Goal: Task Accomplishment & Management: Manage account settings

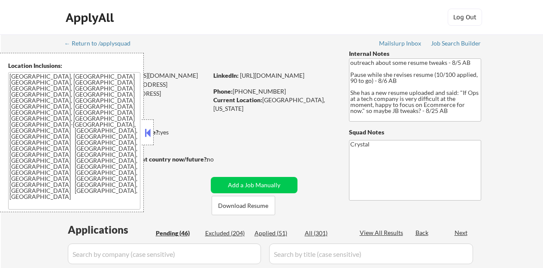
select select ""pending""
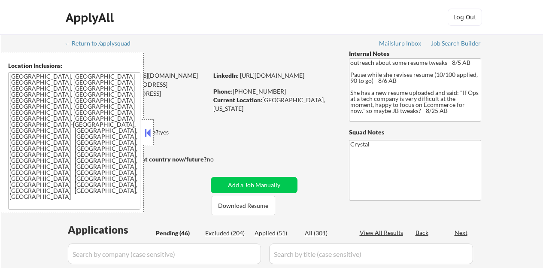
select select ""pending""
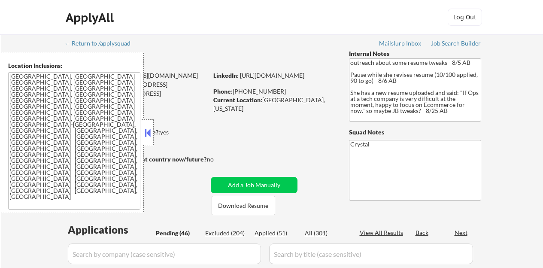
select select ""pending""
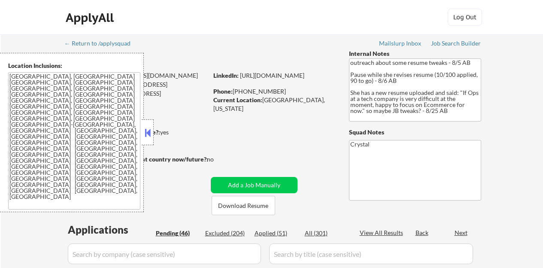
select select ""pending""
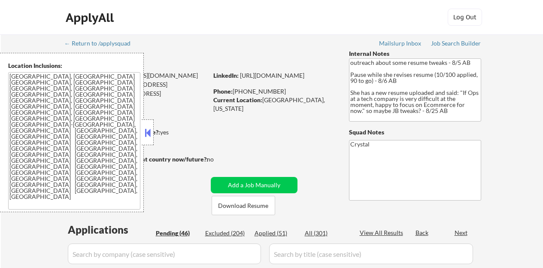
select select ""pending""
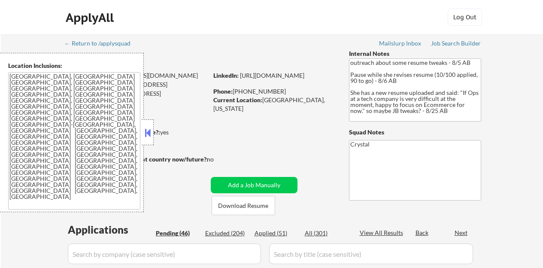
select select ""pending""
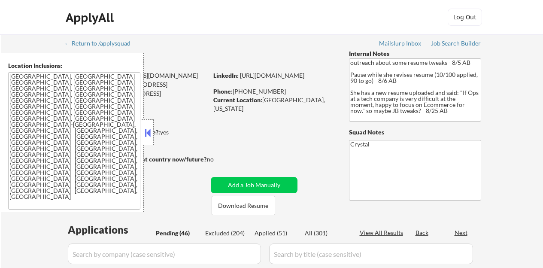
select select ""pending""
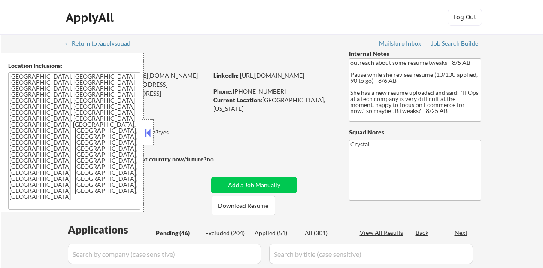
select select ""pending""
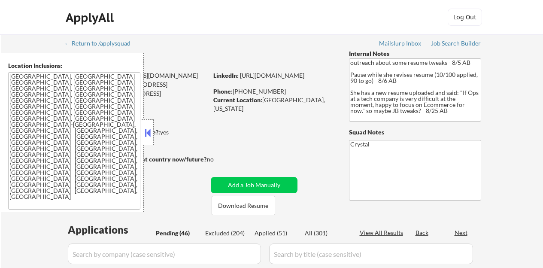
select select ""pending""
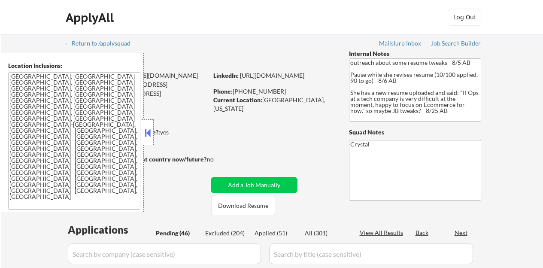
select select ""pending""
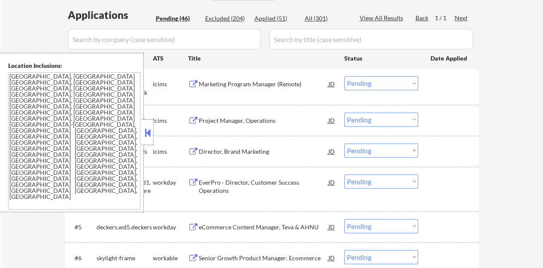
scroll to position [215, 0]
click at [146, 134] on button at bounding box center [147, 132] width 9 height 13
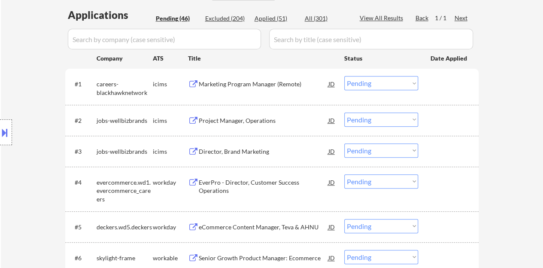
scroll to position [258, 0]
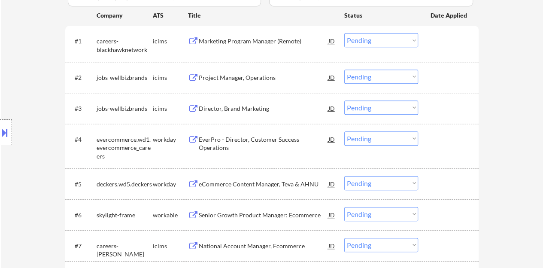
click at [156, 136] on div "workday" at bounding box center [170, 139] width 35 height 9
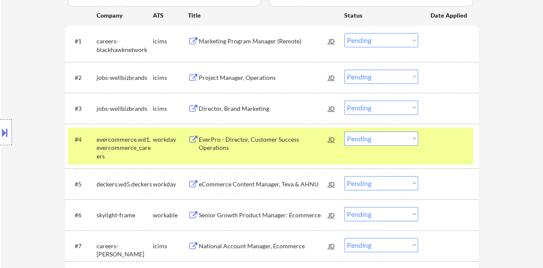
click at [50, 89] on div "Location Inclusions: Raleigh, NC Cary, NC Morrisville, NC Apex, NC Garner, NC W…" at bounding box center [77, 132] width 154 height 159
click at [444, 151] on div "#4 evercommerce.wd1.evercommerce_careers workday EverPro - Director, Customer S…" at bounding box center [270, 145] width 405 height 37
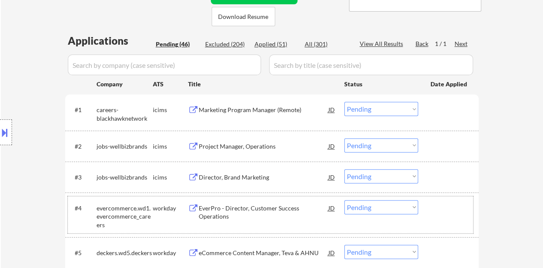
scroll to position [215, 0]
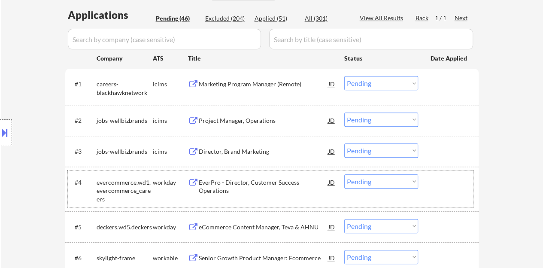
click at [249, 82] on div "Marketing Program Manager (Remote)" at bounding box center [264, 84] width 130 height 9
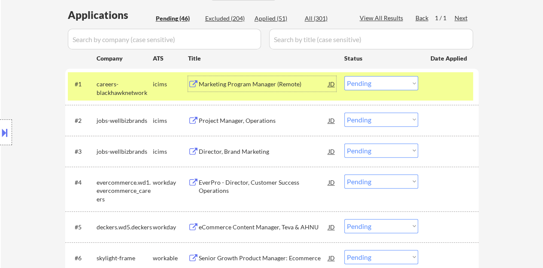
click at [381, 80] on select "Choose an option... Pending Applied Excluded (Questions) Excluded (Expired) Exc…" at bounding box center [381, 83] width 74 height 14
click at [344, 76] on select "Choose an option... Pending Applied Excluded (Questions) Excluded (Expired) Exc…" at bounding box center [381, 83] width 74 height 14
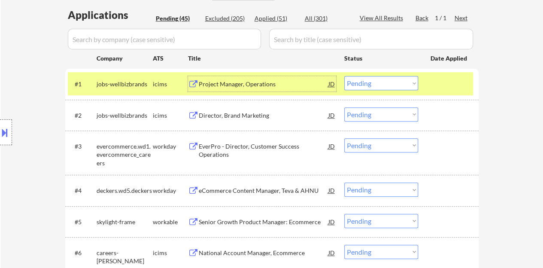
click at [267, 87] on div "Project Manager, Operations" at bounding box center [264, 84] width 130 height 9
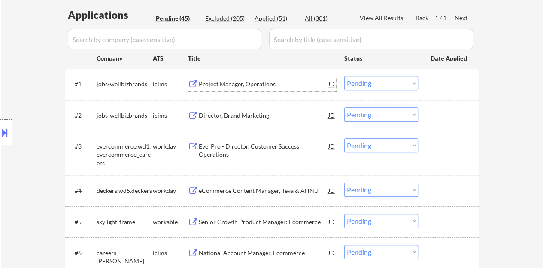
click at [438, 80] on div at bounding box center [450, 83] width 38 height 15
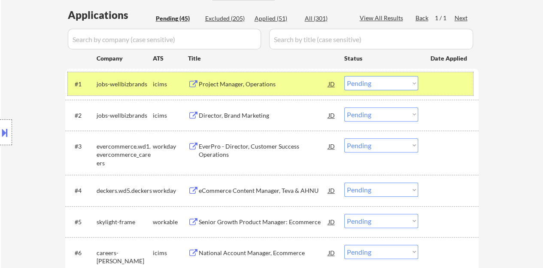
click at [379, 86] on select "Choose an option... Pending Applied Excluded (Questions) Excluded (Expired) Exc…" at bounding box center [381, 83] width 74 height 14
click at [344, 76] on select "Choose an option... Pending Applied Excluded (Questions) Excluded (Expired) Exc…" at bounding box center [381, 83] width 74 height 14
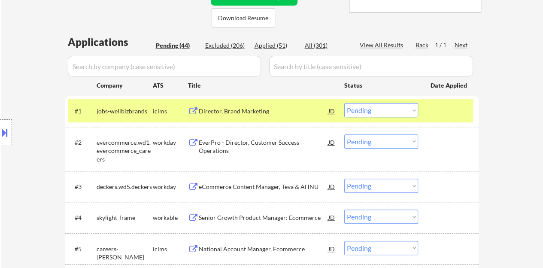
scroll to position [172, 0]
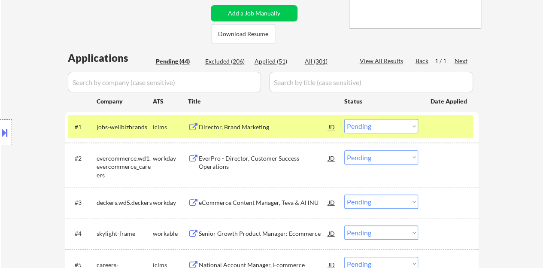
click at [251, 127] on div "Director, Brand Marketing" at bounding box center [264, 127] width 130 height 9
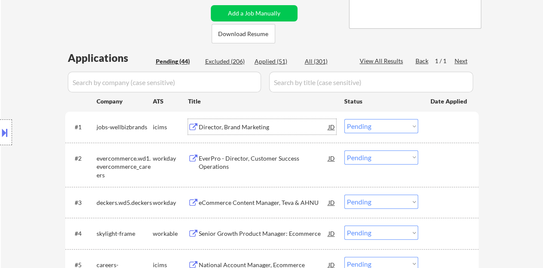
click at [461, 132] on div at bounding box center [450, 126] width 38 height 15
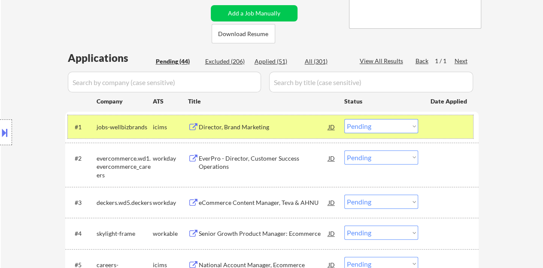
drag, startPoint x: 400, startPoint y: 121, endPoint x: 400, endPoint y: 132, distance: 10.3
click at [400, 121] on select "Choose an option... Pending Applied Excluded (Questions) Excluded (Expired) Exc…" at bounding box center [381, 126] width 74 height 14
click at [344, 119] on select "Choose an option... Pending Applied Excluded (Questions) Excluded (Expired) Exc…" at bounding box center [381, 126] width 74 height 14
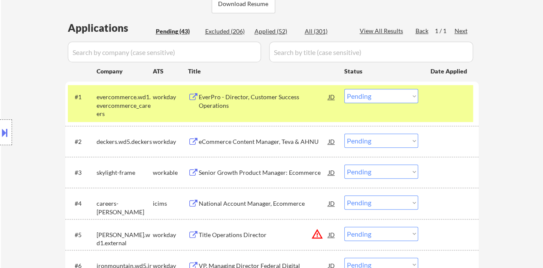
scroll to position [215, 0]
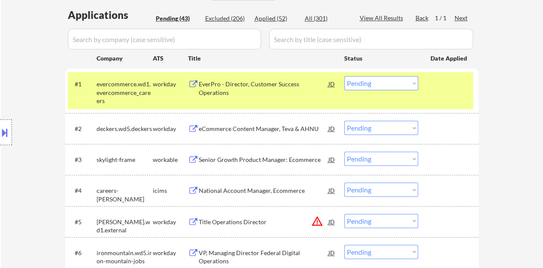
click at [288, 83] on div "EverPro - Director, Customer Success Operations" at bounding box center [264, 88] width 130 height 17
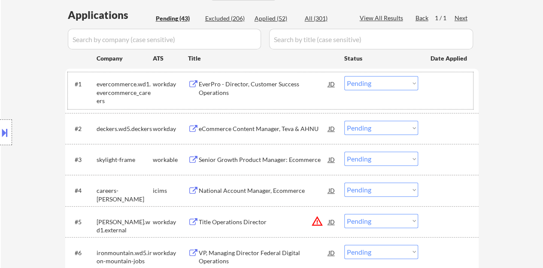
click at [445, 97] on div "#1 evercommerce.wd1.evercommerce_careers workday EverPro - Director, Customer S…" at bounding box center [270, 90] width 405 height 37
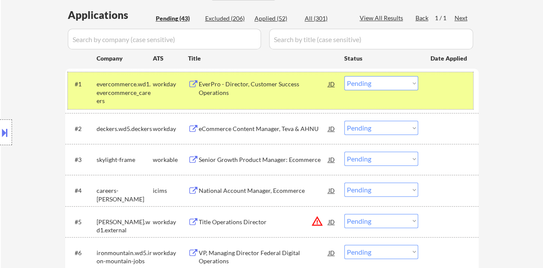
click at [403, 79] on select "Choose an option... Pending Applied Excluded (Questions) Excluded (Expired) Exc…" at bounding box center [381, 83] width 74 height 14
click at [344, 76] on select "Choose an option... Pending Applied Excluded (Questions) Excluded (Expired) Exc…" at bounding box center [381, 83] width 74 height 14
select select ""pending""
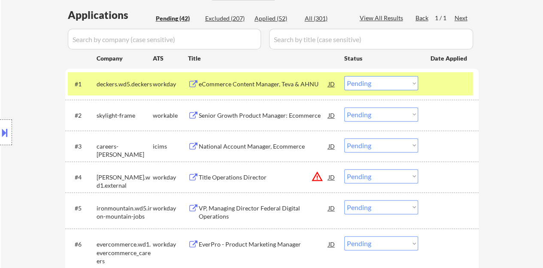
click at [449, 87] on div at bounding box center [450, 83] width 38 height 15
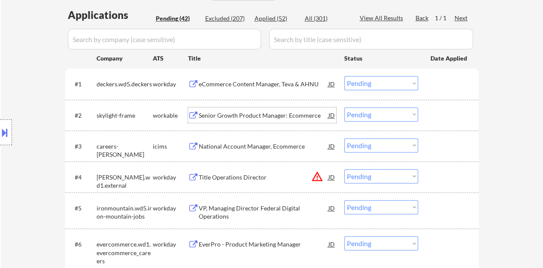
click at [292, 113] on div "Senior Growth Product Manager: Ecommerce" at bounding box center [264, 115] width 130 height 9
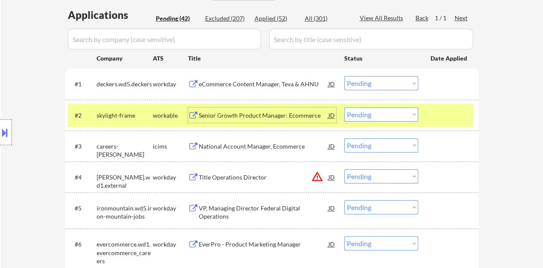
click at [374, 109] on select "Choose an option... Pending Applied Excluded (Questions) Excluded (Expired) Exc…" at bounding box center [381, 114] width 74 height 14
click at [344, 107] on select "Choose an option... Pending Applied Excluded (Questions) Excluded (Expired) Exc…" at bounding box center [381, 114] width 74 height 14
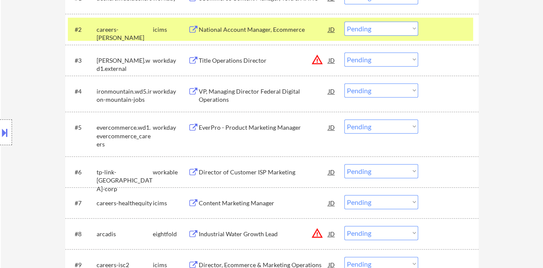
scroll to position [258, 0]
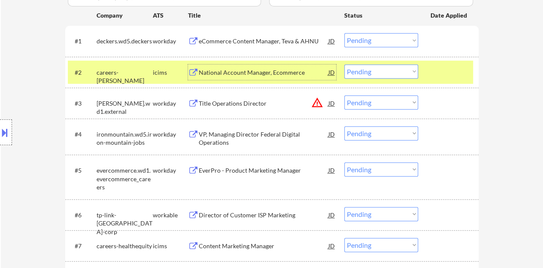
click at [264, 67] on div "National Account Manager, Ecommerce" at bounding box center [264, 71] width 130 height 15
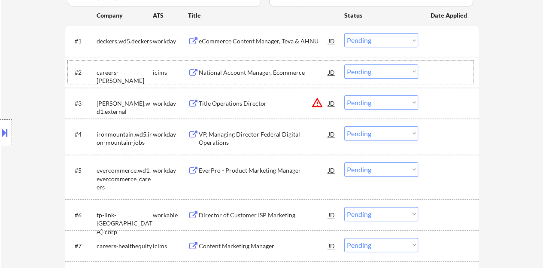
click at [447, 79] on div at bounding box center [450, 71] width 38 height 15
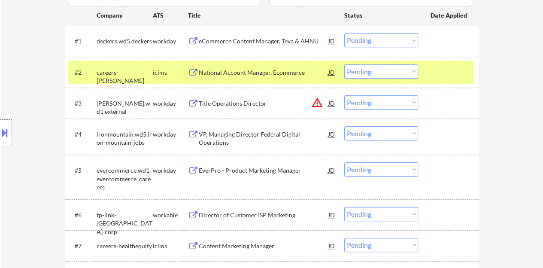
click at [397, 69] on select "Choose an option... Pending Applied Excluded (Questions) Excluded (Expired) Exc…" at bounding box center [381, 71] width 74 height 14
click at [344, 64] on select "Choose an option... Pending Applied Excluded (Questions) Excluded (Expired) Exc…" at bounding box center [381, 71] width 74 height 14
select select ""pending""
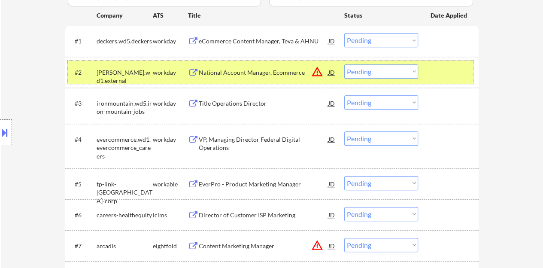
click at [434, 80] on div "#2 stewart.wd1.external workday National Account Manager, Ecommerce JD warning_…" at bounding box center [270, 72] width 405 height 23
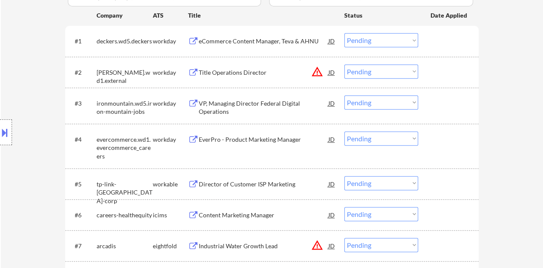
click at [252, 103] on div "VP, Managing Director Federal Digital Operations" at bounding box center [264, 107] width 130 height 17
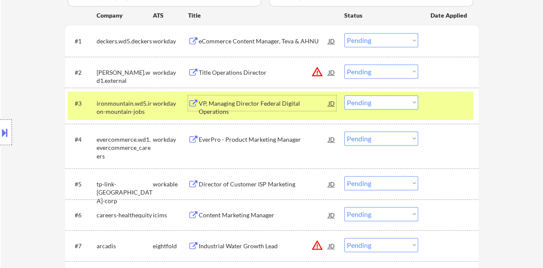
click at [370, 105] on select "Choose an option... Pending Applied Excluded (Questions) Excluded (Expired) Exc…" at bounding box center [381, 102] width 74 height 14
click at [344, 95] on select "Choose an option... Pending Applied Excluded (Questions) Excluded (Expired) Exc…" at bounding box center [381, 102] width 74 height 14
select select ""pending""
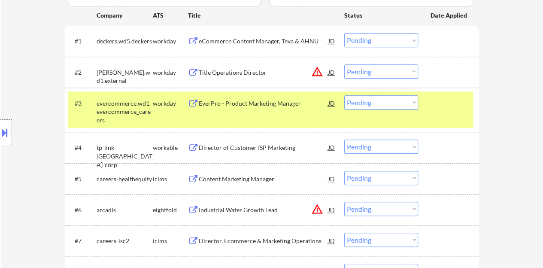
click at [449, 104] on div at bounding box center [450, 102] width 38 height 15
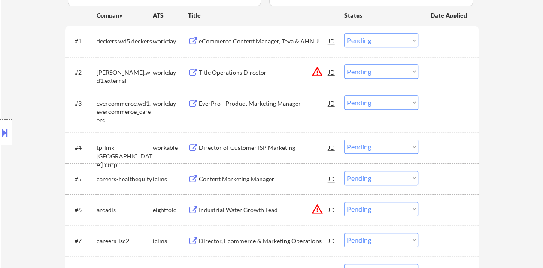
click at [270, 37] on div "eCommerce Content Manager, Teva & AHNU" at bounding box center [264, 41] width 130 height 9
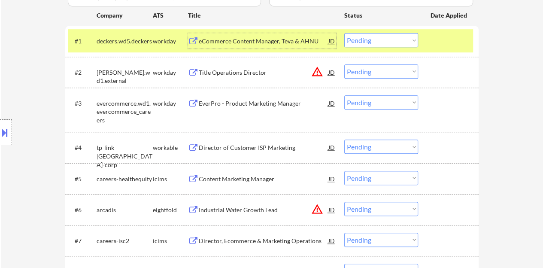
click at [355, 38] on select "Choose an option... Pending Applied Excluded (Questions) Excluded (Expired) Exc…" at bounding box center [381, 40] width 74 height 14
click at [344, 33] on select "Choose an option... Pending Applied Excluded (Questions) Excluded (Expired) Exc…" at bounding box center [381, 40] width 74 height 14
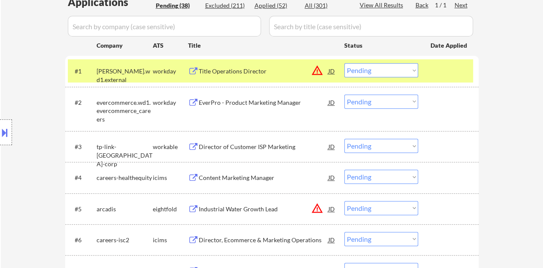
scroll to position [215, 0]
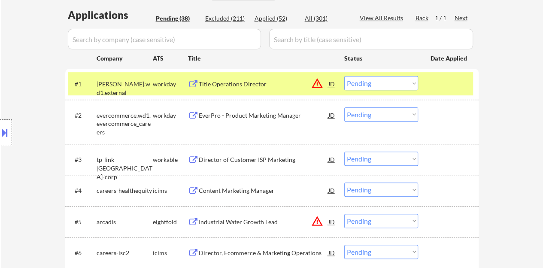
click at [246, 84] on div "Title Operations Director" at bounding box center [264, 84] width 130 height 9
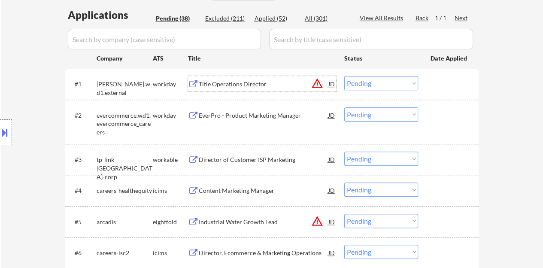
click at [366, 85] on select "Choose an option... Pending Applied Excluded (Questions) Excluded (Expired) Exc…" at bounding box center [381, 83] width 74 height 14
click at [344, 76] on select "Choose an option... Pending Applied Excluded (Questions) Excluded (Expired) Exc…" at bounding box center [381, 83] width 74 height 14
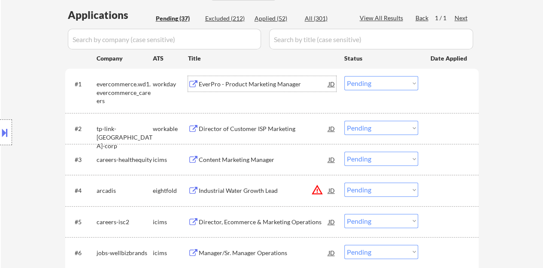
click at [278, 83] on div "EverPro - Product Marketing Manager" at bounding box center [264, 84] width 130 height 9
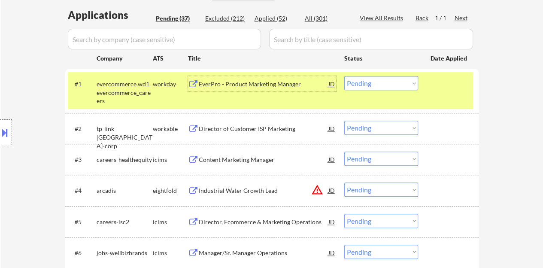
click at [375, 82] on select "Choose an option... Pending Applied Excluded (Questions) Excluded (Expired) Exc…" at bounding box center [381, 83] width 74 height 14
click at [344, 76] on select "Choose an option... Pending Applied Excluded (Questions) Excluded (Expired) Exc…" at bounding box center [381, 83] width 74 height 14
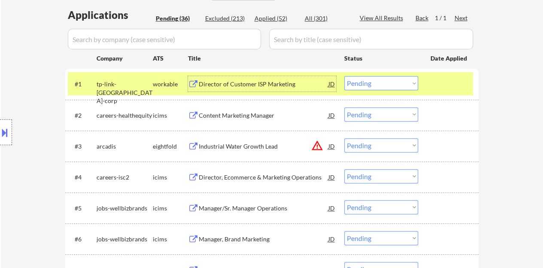
click at [283, 83] on div "Director of Customer ISP Marketing" at bounding box center [264, 84] width 130 height 9
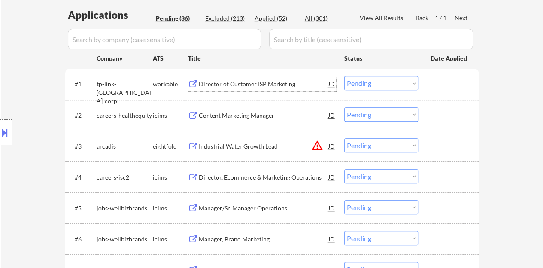
click at [433, 87] on div at bounding box center [450, 83] width 38 height 15
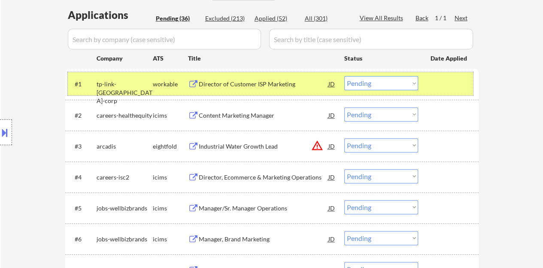
click at [361, 87] on select "Choose an option... Pending Applied Excluded (Questions) Excluded (Expired) Exc…" at bounding box center [381, 83] width 74 height 14
click at [344, 76] on select "Choose an option... Pending Applied Excluded (Questions) Excluded (Expired) Exc…" at bounding box center [381, 83] width 74 height 14
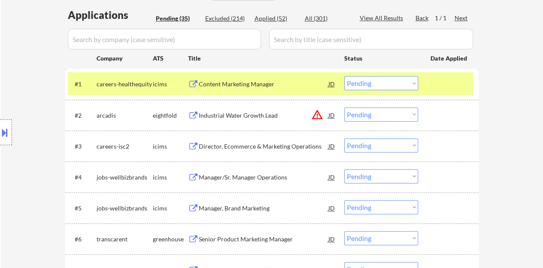
click at [216, 80] on div "Content Marketing Manager" at bounding box center [264, 84] width 130 height 9
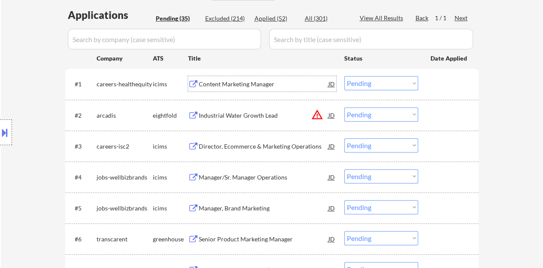
click at [448, 100] on div "#2 arcadis eightfold Industrial Water Growth Lead JD warning_amber Choose an op…" at bounding box center [271, 115] width 413 height 31
click at [446, 73] on div "#1 careers-healthequity icims Content Marketing Manager JD warning_amber Choose…" at bounding box center [270, 83] width 405 height 23
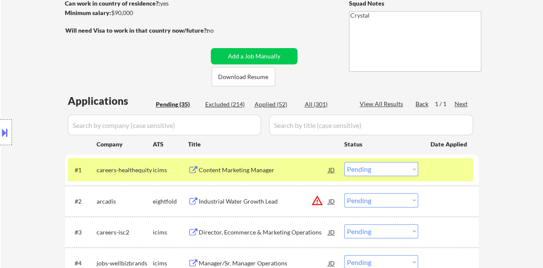
scroll to position [172, 0]
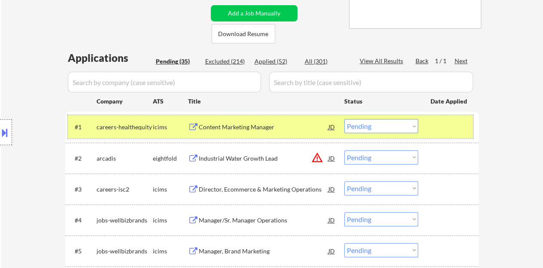
click at [401, 121] on select "Choose an option... Pending Applied Excluded (Questions) Excluded (Expired) Exc…" at bounding box center [381, 126] width 74 height 14
click at [344, 119] on select "Choose an option... Pending Applied Excluded (Questions) Excluded (Expired) Exc…" at bounding box center [381, 126] width 74 height 14
select select ""pending""
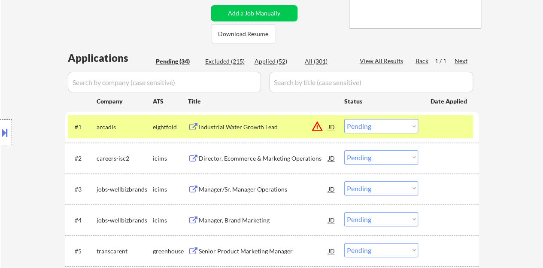
scroll to position [215, 0]
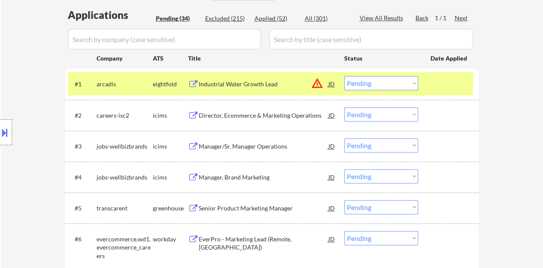
click at [445, 79] on div at bounding box center [450, 83] width 38 height 15
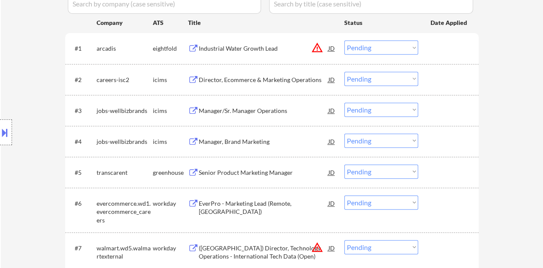
scroll to position [258, 0]
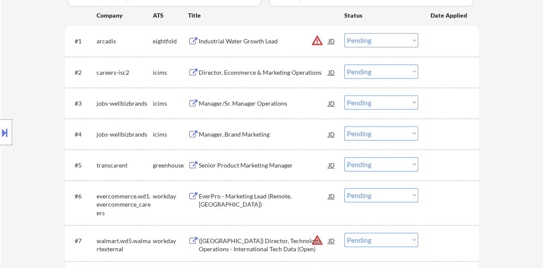
click at [249, 129] on div "Manager, Brand Marketing" at bounding box center [264, 133] width 130 height 15
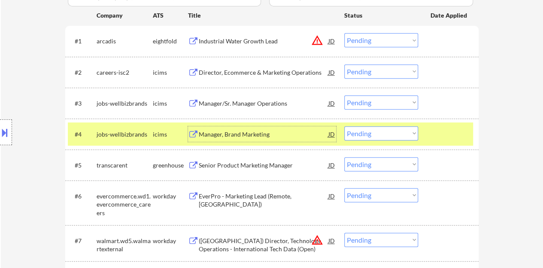
click at [409, 138] on select "Choose an option... Pending Applied Excluded (Questions) Excluded (Expired) Exc…" at bounding box center [381, 133] width 74 height 14
click at [376, 136] on select "Choose an option... Pending Applied Excluded (Questions) Excluded (Expired) Exc…" at bounding box center [381, 133] width 74 height 14
click at [344, 126] on select "Choose an option... Pending Applied Excluded (Questions) Excluded (Expired) Exc…" at bounding box center [381, 133] width 74 height 14
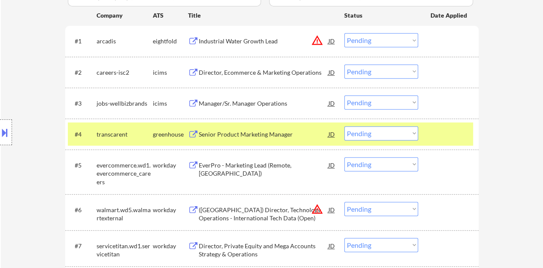
click at [262, 133] on div "Senior Product Marketing Manager" at bounding box center [264, 134] width 130 height 9
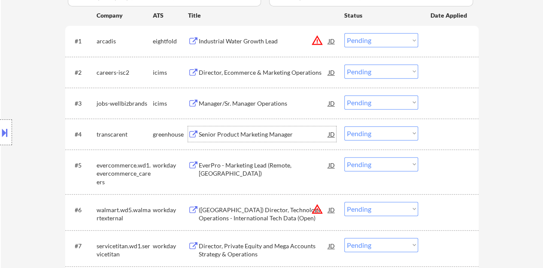
click at [451, 137] on div at bounding box center [450, 133] width 38 height 15
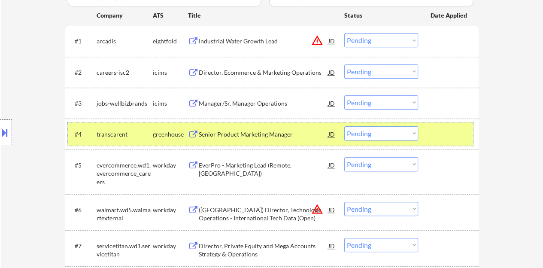
click at [354, 134] on select "Choose an option... Pending Applied Excluded (Questions) Excluded (Expired) Exc…" at bounding box center [381, 133] width 74 height 14
click at [344, 126] on select "Choose an option... Pending Applied Excluded (Questions) Excluded (Expired) Exc…" at bounding box center [381, 133] width 74 height 14
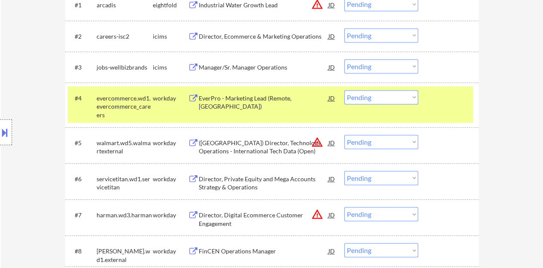
scroll to position [300, 0]
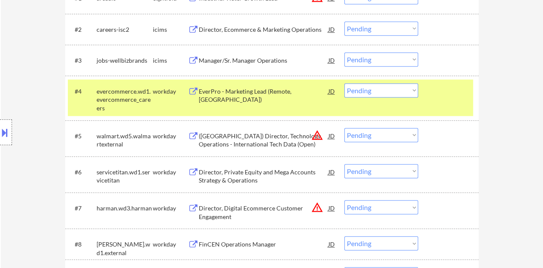
click at [238, 96] on div "EverPro - Marketing Lead (Remote, US)" at bounding box center [264, 90] width 130 height 15
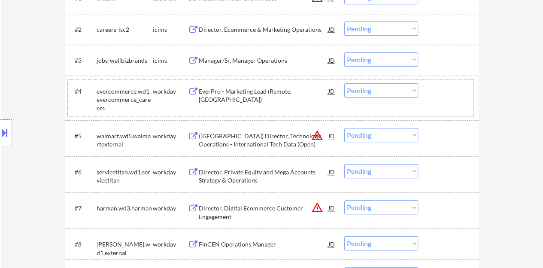
click at [426, 96] on div "#4 evercommerce.wd1.evercommerce_careers workday EverPro - Marketing Lead (Remo…" at bounding box center [270, 97] width 405 height 37
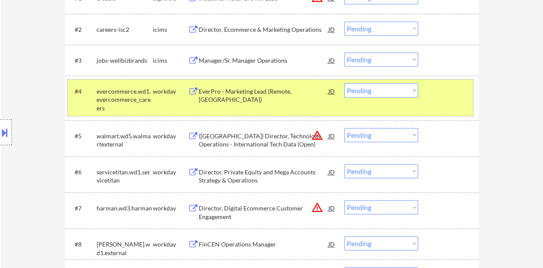
click at [367, 90] on select "Choose an option... Pending Applied Excluded (Questions) Excluded (Expired) Exc…" at bounding box center [381, 90] width 74 height 14
click at [344, 83] on select "Choose an option... Pending Applied Excluded (Questions) Excluded (Expired) Exc…" at bounding box center [381, 90] width 74 height 14
select select ""pending""
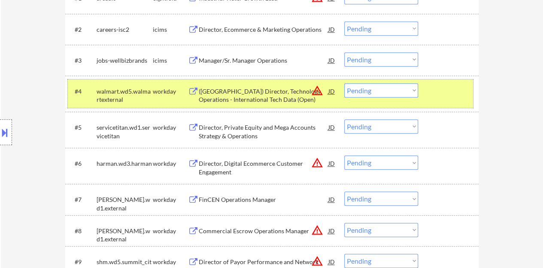
click at [440, 100] on div "#4 walmart.wd5.walmartexternal workday (USA) Director, Technology Operations - …" at bounding box center [270, 93] width 405 height 28
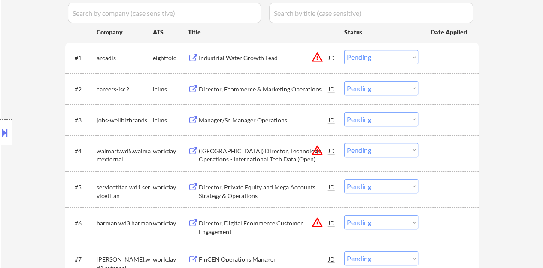
scroll to position [215, 0]
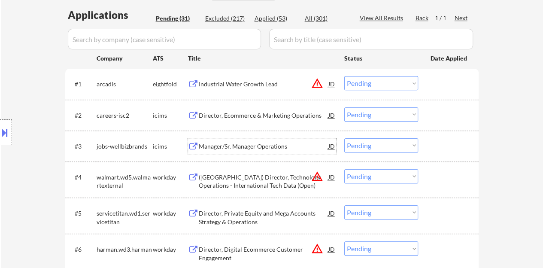
click at [233, 139] on div "Manager/Sr. Manager Operations" at bounding box center [264, 145] width 130 height 15
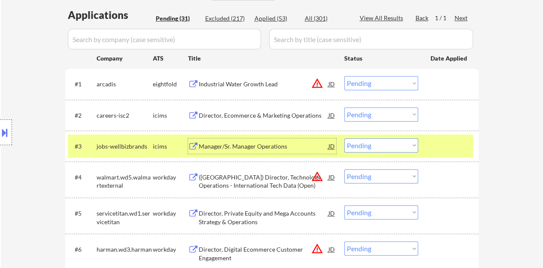
click at [387, 144] on select "Choose an option... Pending Applied Excluded (Questions) Excluded (Expired) Exc…" at bounding box center [381, 145] width 74 height 14
click at [344, 138] on select "Choose an option... Pending Applied Excluded (Questions) Excluded (Expired) Exc…" at bounding box center [381, 145] width 74 height 14
select select ""pending""
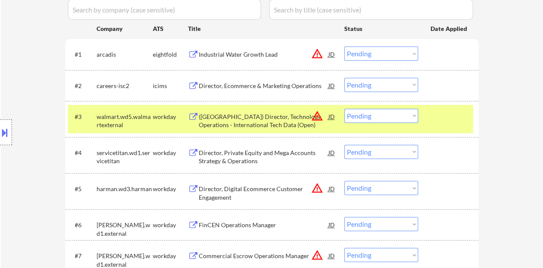
scroll to position [258, 0]
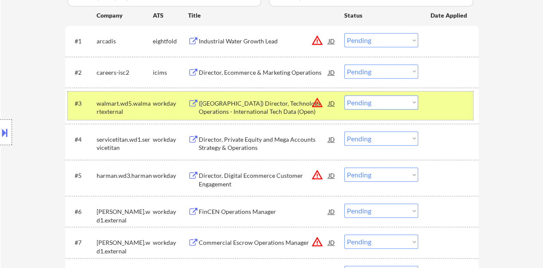
click at [440, 103] on div at bounding box center [450, 102] width 38 height 15
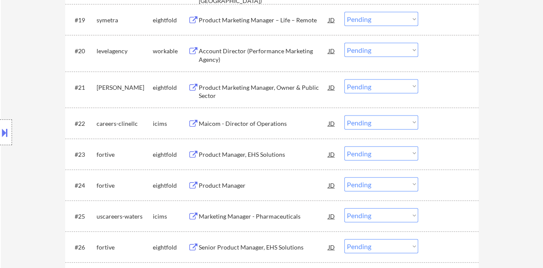
scroll to position [944, 0]
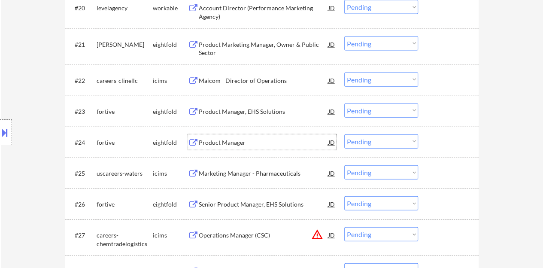
click at [229, 140] on div "Product Manager" at bounding box center [264, 142] width 130 height 9
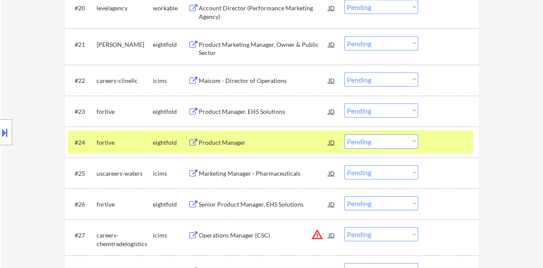
select select ""PLACEHOLDER_1427118222253""
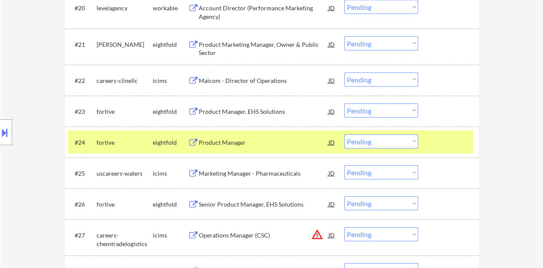
select select ""PLACEHOLDER_1427118222253""
select select ""pending""
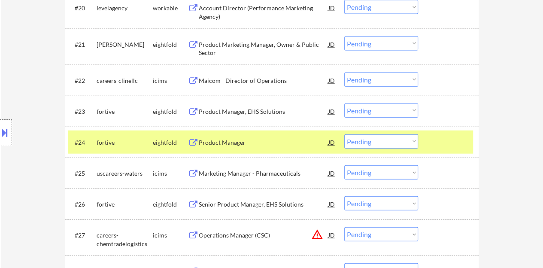
select select ""pending""
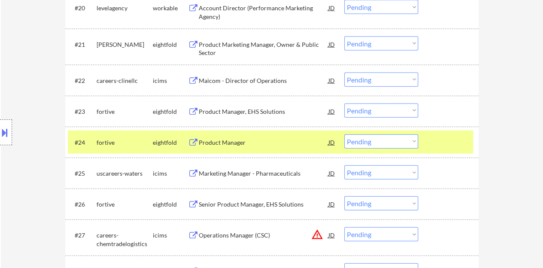
select select ""pending""
click at [381, 136] on select "Choose an option... Pending Applied Excluded (Questions) Excluded (Expired) Exc…" at bounding box center [381, 141] width 74 height 14
click at [344, 134] on select "Choose an option... Pending Applied Excluded (Questions) Excluded (Expired) Exc…" at bounding box center [381, 141] width 74 height 14
select select ""pending""
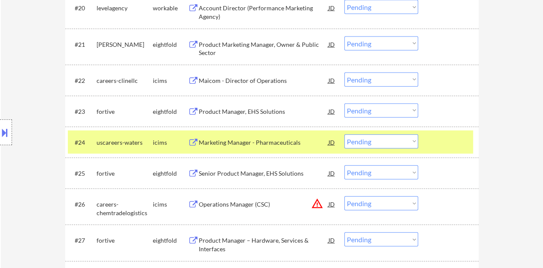
click at [444, 142] on div at bounding box center [450, 141] width 38 height 15
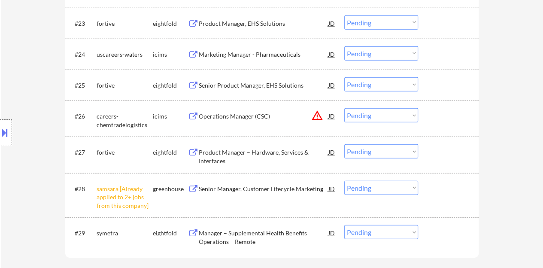
scroll to position [1073, 0]
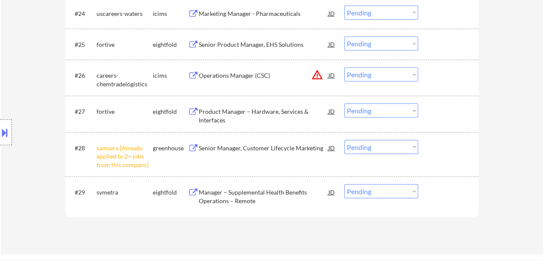
click at [368, 141] on select "Choose an option... Pending Applied Excluded (Questions) Excluded (Expired) Exc…" at bounding box center [381, 147] width 74 height 14
click at [344, 140] on select "Choose an option... Pending Applied Excluded (Questions) Excluded (Expired) Exc…" at bounding box center [381, 147] width 74 height 14
select select ""pending""
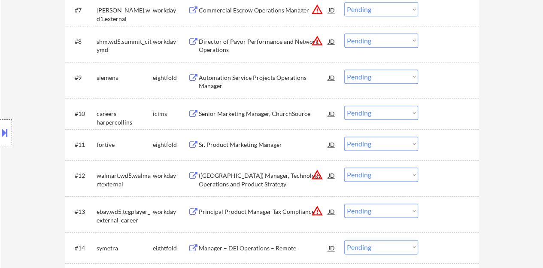
scroll to position [472, 0]
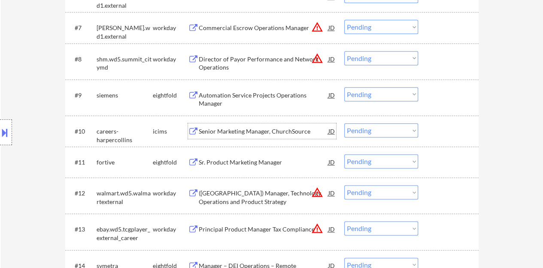
click at [234, 129] on div "Senior Marketing Manager, ChurchSource" at bounding box center [264, 131] width 130 height 9
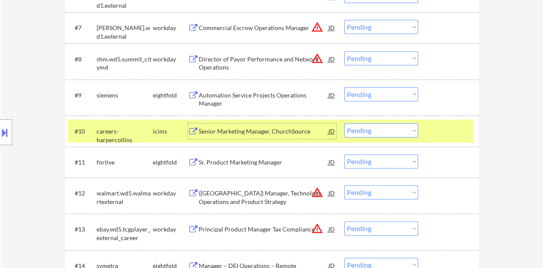
click at [377, 131] on select "Choose an option... Pending Applied Excluded (Questions) Excluded (Expired) Exc…" at bounding box center [381, 130] width 74 height 14
click at [344, 123] on select "Choose an option... Pending Applied Excluded (Questions) Excluded (Expired) Exc…" at bounding box center [381, 130] width 74 height 14
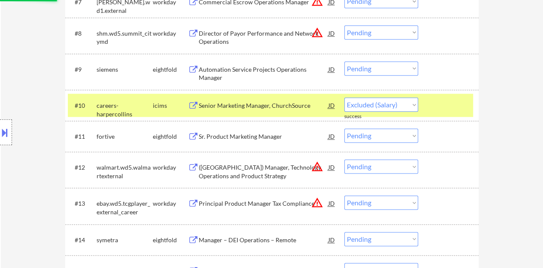
scroll to position [515, 0]
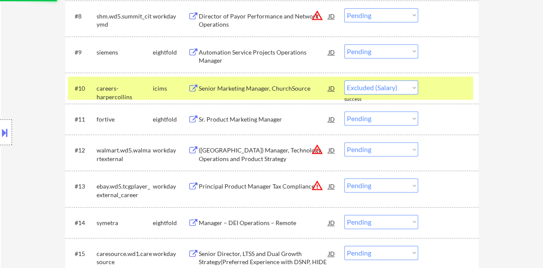
select select ""pending""
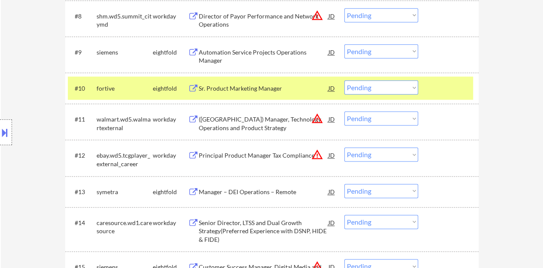
scroll to position [472, 0]
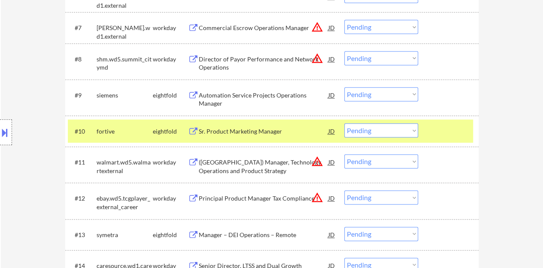
click at [264, 131] on div "Sr. Product Marketing Manager" at bounding box center [264, 131] width 130 height 9
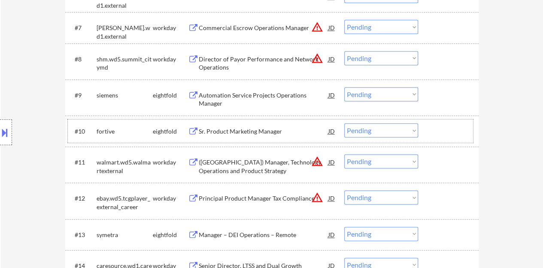
click at [448, 125] on div at bounding box center [450, 130] width 38 height 15
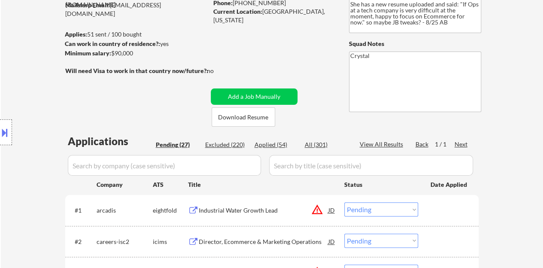
scroll to position [43, 0]
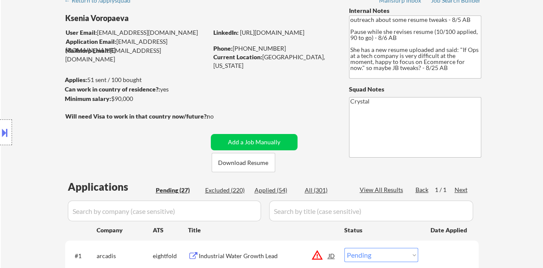
click at [272, 193] on div "Applied (54)" at bounding box center [276, 190] width 43 height 9
select select ""applied""
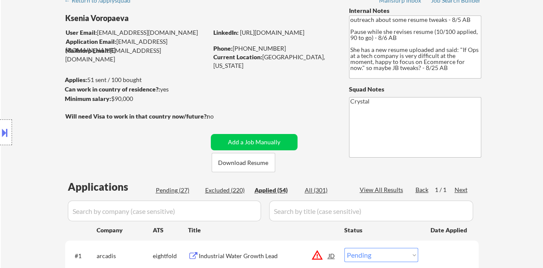
select select ""applied""
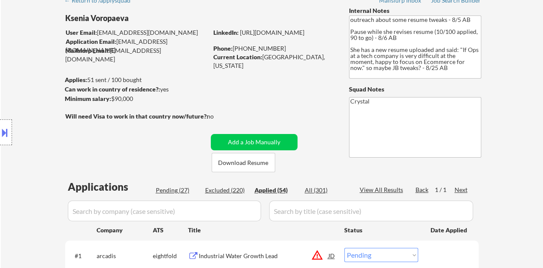
select select ""applied""
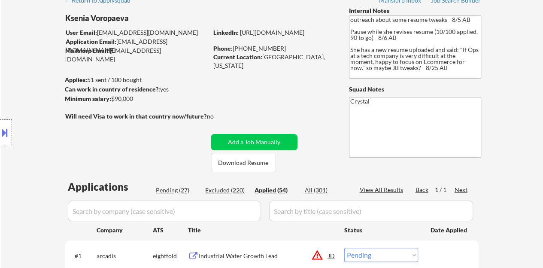
select select ""applied""
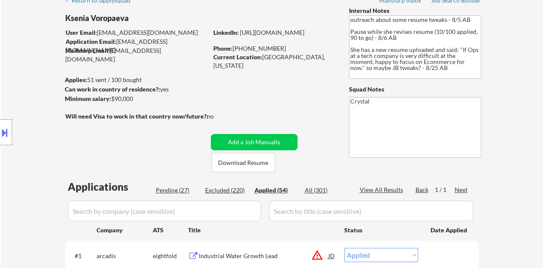
select select ""applied""
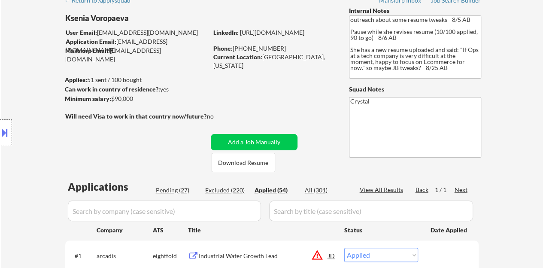
select select ""applied""
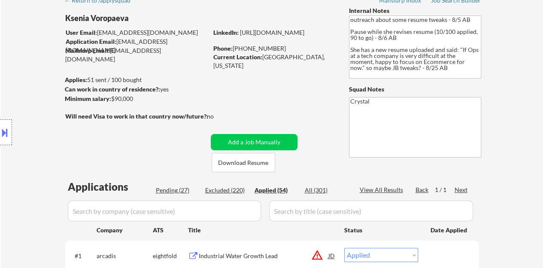
select select ""applied""
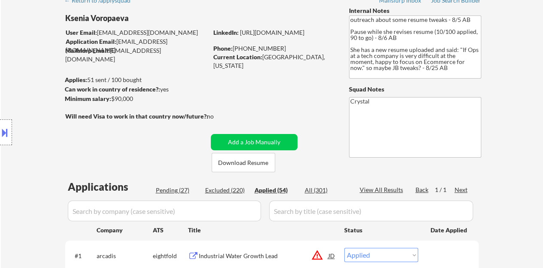
select select ""applied""
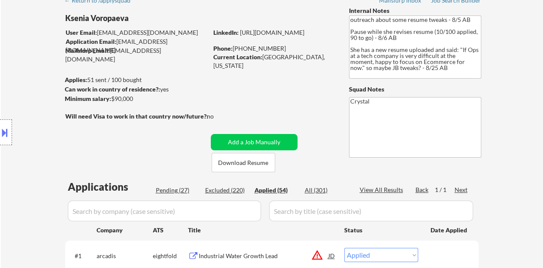
select select ""applied""
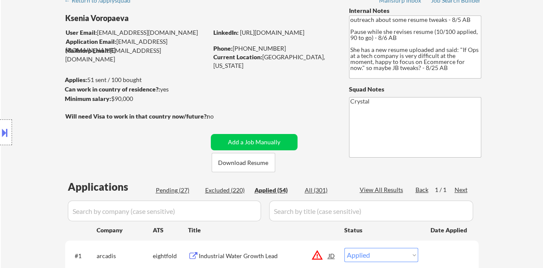
select select ""applied""
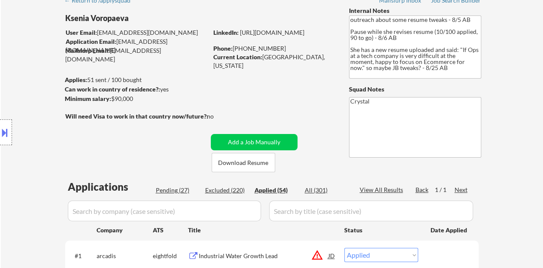
select select ""applied""
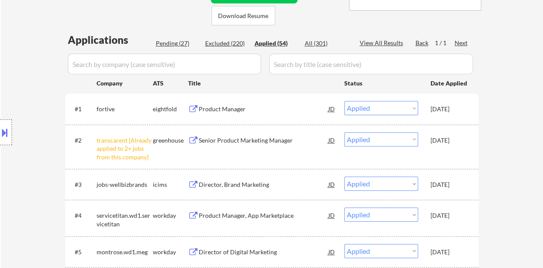
scroll to position [215, 0]
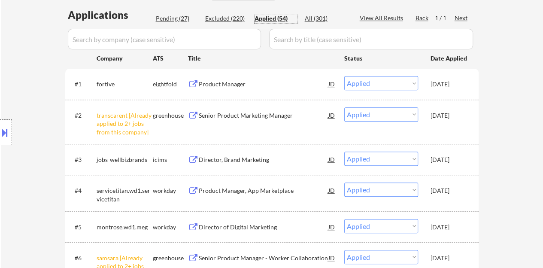
click at [166, 15] on div "Pending (27)" at bounding box center [177, 18] width 43 height 9
select select ""pending""
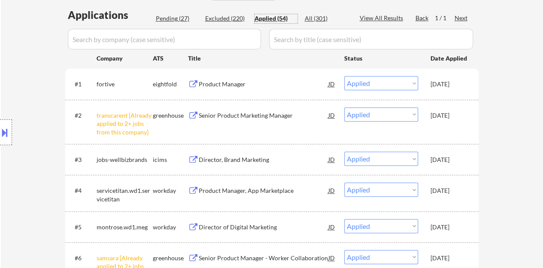
select select ""pending""
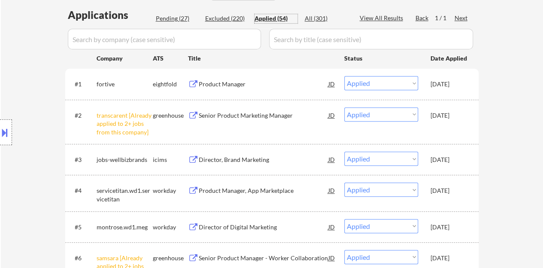
select select ""pending""
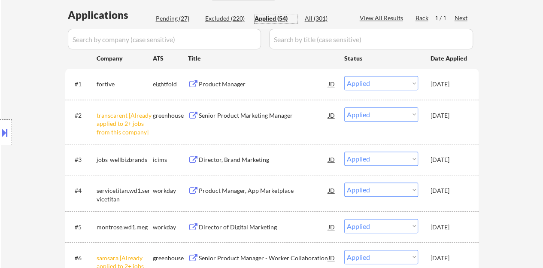
select select ""pending""
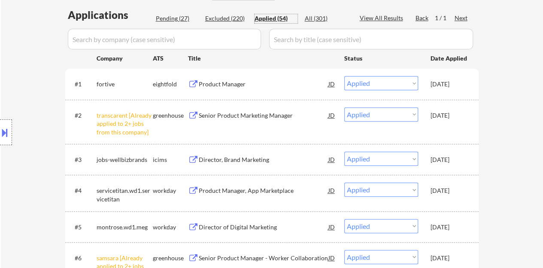
select select ""pending""
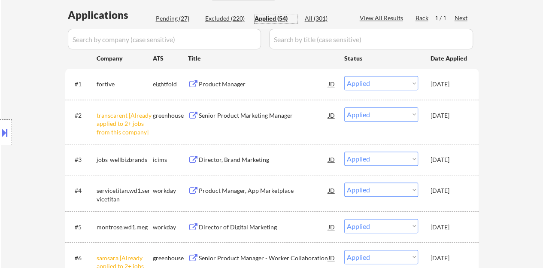
select select ""pending""
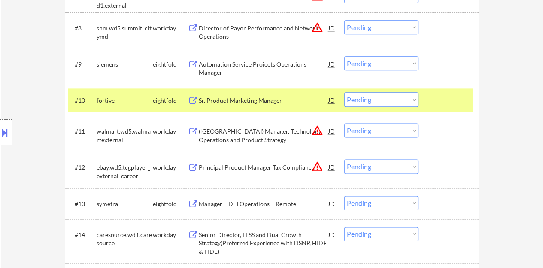
scroll to position [515, 0]
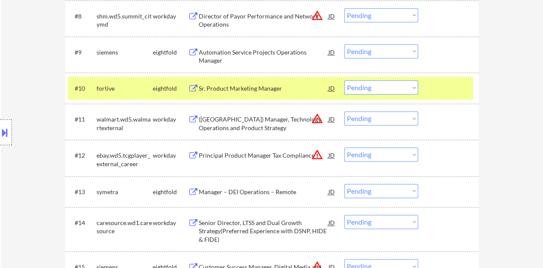
click at [367, 84] on select "Choose an option... Pending Applied Excluded (Questions) Excluded (Expired) Exc…" at bounding box center [381, 87] width 74 height 14
click at [344, 80] on select "Choose an option... Pending Applied Excluded (Questions) Excluded (Expired) Exc…" at bounding box center [381, 87] width 74 height 14
select select ""pending""
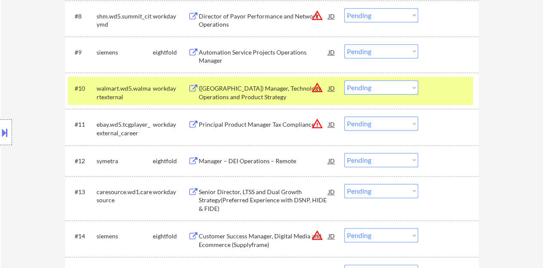
click at [452, 93] on div at bounding box center [450, 87] width 38 height 15
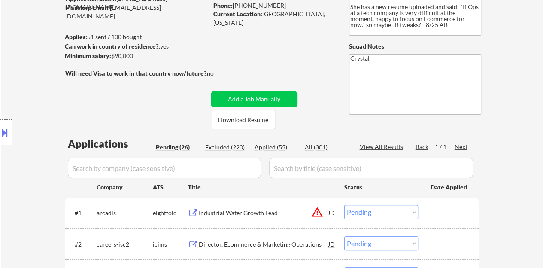
scroll to position [129, 0]
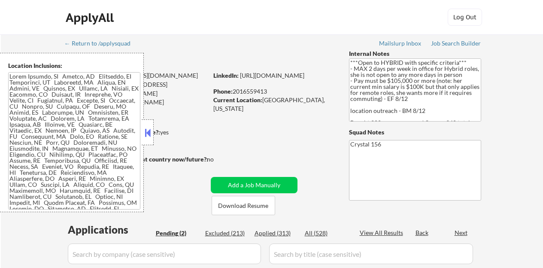
select select ""pending""
click at [147, 128] on button at bounding box center [147, 132] width 9 height 13
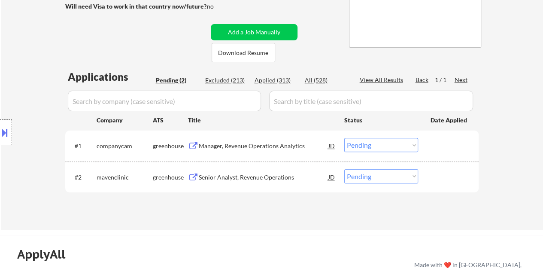
scroll to position [172, 0]
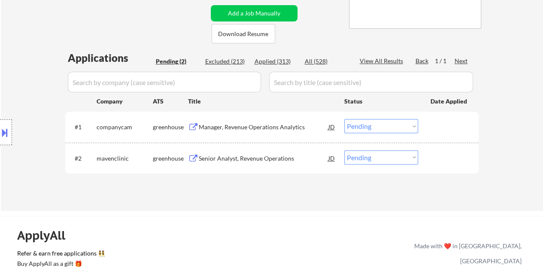
click at [256, 130] on div "Manager, Revenue Operations Analytics" at bounding box center [264, 127] width 130 height 9
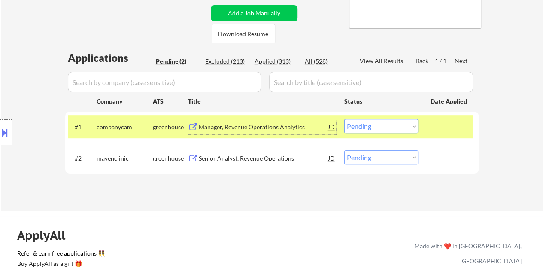
click at [361, 130] on select "Choose an option... Pending Applied Excluded (Questions) Excluded (Expired) Exc…" at bounding box center [381, 126] width 74 height 14
click at [344, 119] on select "Choose an option... Pending Applied Excluded (Questions) Excluded (Expired) Exc…" at bounding box center [381, 126] width 74 height 14
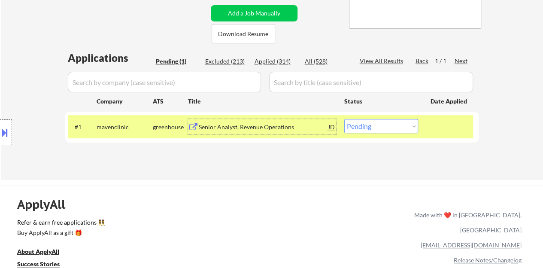
click at [246, 128] on div "Senior Analyst, Revenue Operations" at bounding box center [264, 127] width 130 height 9
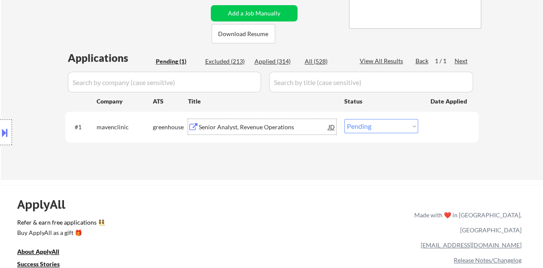
click at [367, 130] on select "Choose an option... Pending Applied Excluded (Questions) Excluded (Expired) Exc…" at bounding box center [381, 126] width 74 height 14
select select ""excluded__location_""
click at [344, 119] on select "Choose an option... Pending Applied Excluded (Questions) Excluded (Expired) Exc…" at bounding box center [381, 126] width 74 height 14
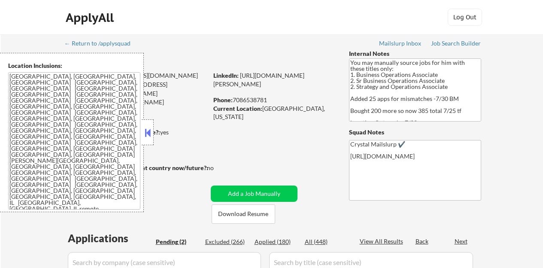
select select ""pending""
click at [147, 133] on button at bounding box center [147, 132] width 9 height 13
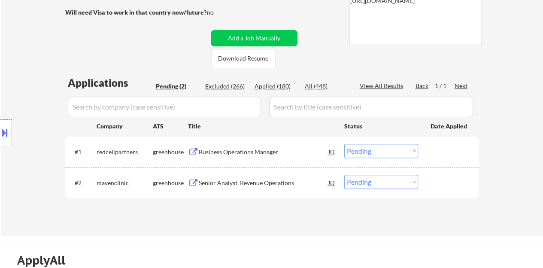
scroll to position [172, 0]
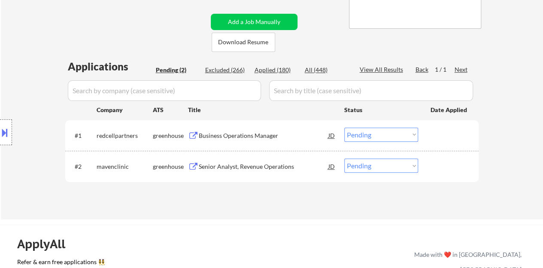
click at [228, 134] on div "Business Operations Manager" at bounding box center [264, 135] width 130 height 9
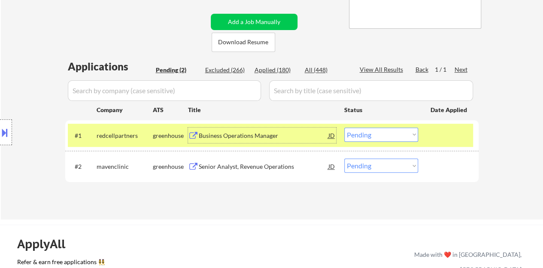
click at [388, 123] on div "#1 redcellpartners greenhouse Business Operations Manager JD Choose an option..…" at bounding box center [271, 135] width 413 height 30
drag, startPoint x: 387, startPoint y: 134, endPoint x: 386, endPoint y: 140, distance: 6.1
click at [387, 135] on select "Choose an option... Pending Applied Excluded (Questions) Excluded (Expired) Exc…" at bounding box center [381, 134] width 74 height 14
click at [344, 127] on select "Choose an option... Pending Applied Excluded (Questions) Excluded (Expired) Exc…" at bounding box center [381, 134] width 74 height 14
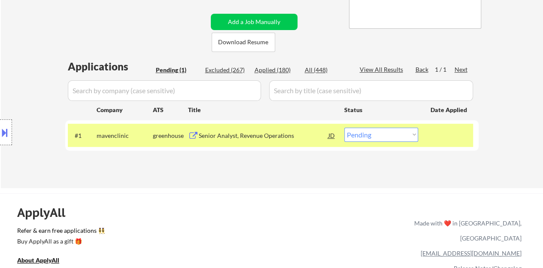
click at [276, 132] on div "Senior Analyst, Revenue Operations" at bounding box center [264, 135] width 130 height 9
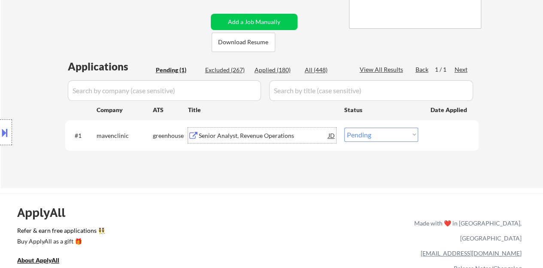
click at [383, 133] on select "Choose an option... Pending Applied Excluded (Questions) Excluded (Expired) Exc…" at bounding box center [381, 134] width 74 height 14
select select ""excluded__location_""
click at [344, 127] on select "Choose an option... Pending Applied Excluded (Questions) Excluded (Expired) Exc…" at bounding box center [381, 134] width 74 height 14
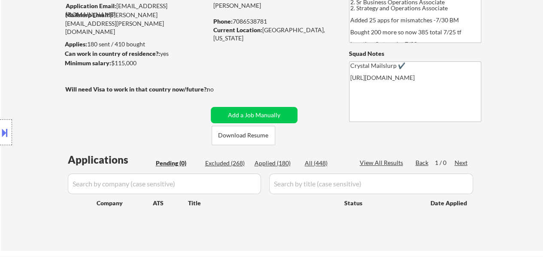
scroll to position [86, 0]
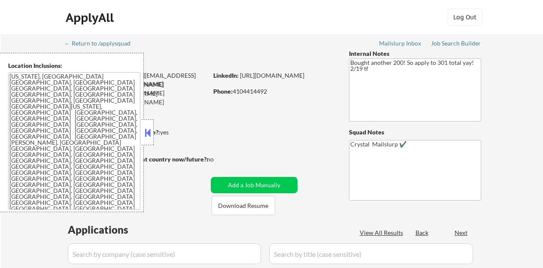
select select ""pending""
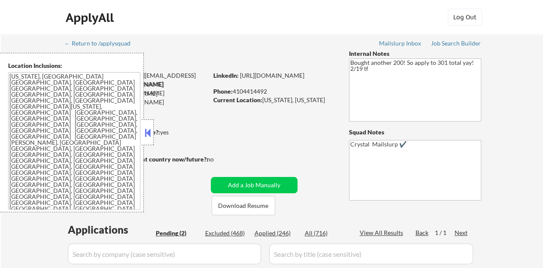
click at [152, 133] on button at bounding box center [147, 132] width 9 height 13
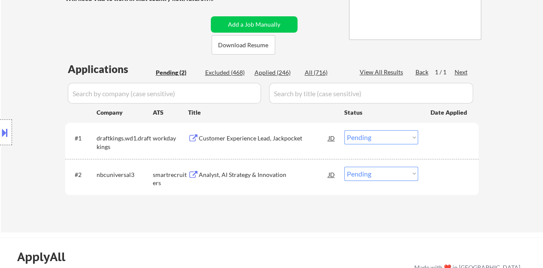
scroll to position [172, 0]
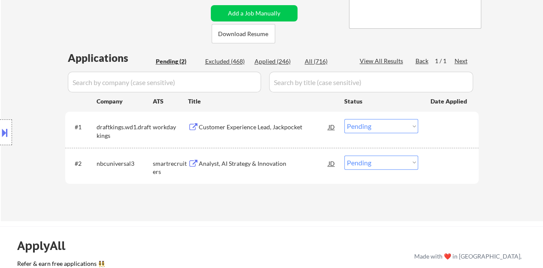
click at [222, 161] on div "Analyst, AI Strategy & Innovation" at bounding box center [264, 163] width 130 height 9
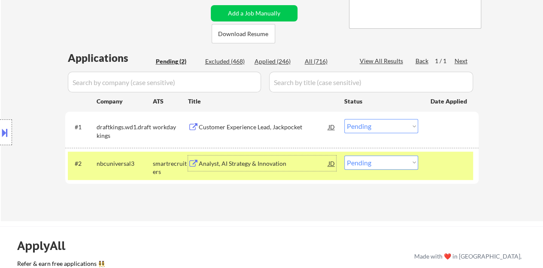
click at [362, 167] on select "Choose an option... Pending Applied Excluded (Questions) Excluded (Expired) Exc…" at bounding box center [381, 162] width 74 height 14
select select ""applied""
click at [344, 155] on select "Choose an option... Pending Applied Excluded (Questions) Excluded (Expired) Exc…" at bounding box center [381, 162] width 74 height 14
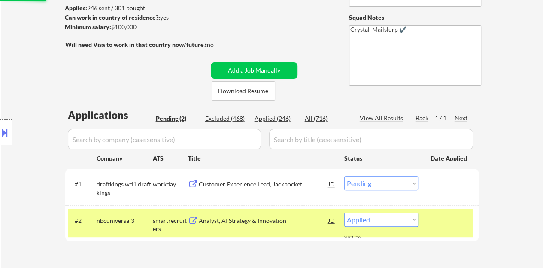
scroll to position [129, 0]
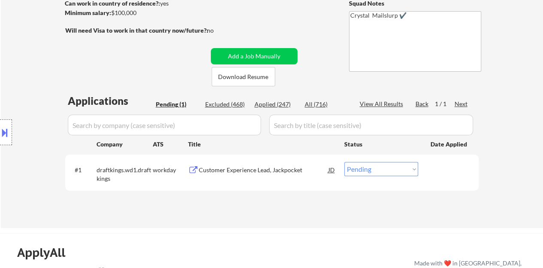
click at [200, 172] on div "Customer Experience Lead, Jackpocket" at bounding box center [264, 170] width 130 height 9
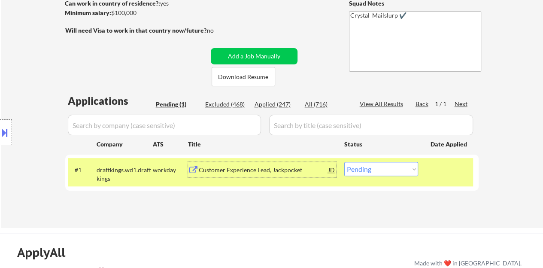
click at [393, 170] on select "Choose an option... Pending Applied Excluded (Questions) Excluded (Expired) Exc…" at bounding box center [381, 169] width 74 height 14
select select ""excluded__bad_match_""
click at [344, 162] on select "Choose an option... Pending Applied Excluded (Questions) Excluded (Expired) Exc…" at bounding box center [381, 169] width 74 height 14
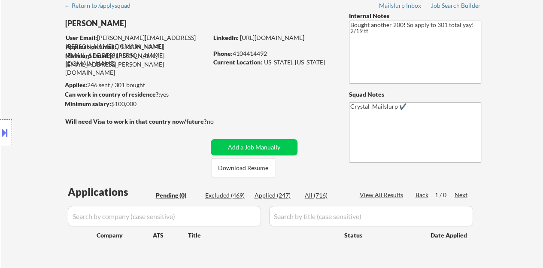
scroll to position [86, 0]
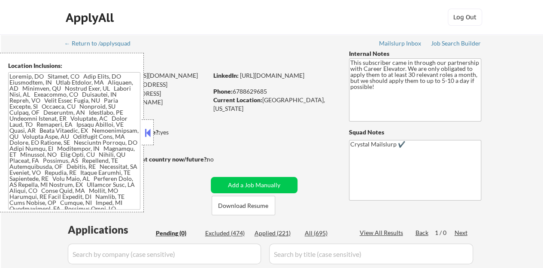
click at [146, 136] on button at bounding box center [147, 132] width 9 height 13
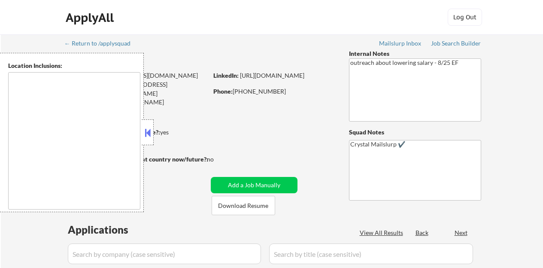
type textarea "[GEOGRAPHIC_DATA], [GEOGRAPHIC_DATA] [GEOGRAPHIC_DATA], [GEOGRAPHIC_DATA] [GEOG…"
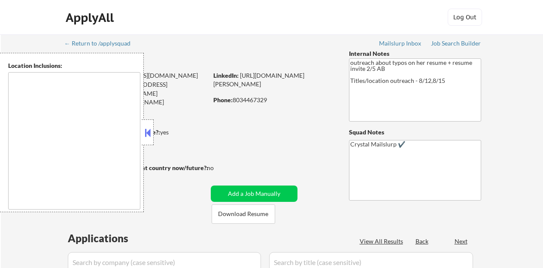
type textarea "remote"
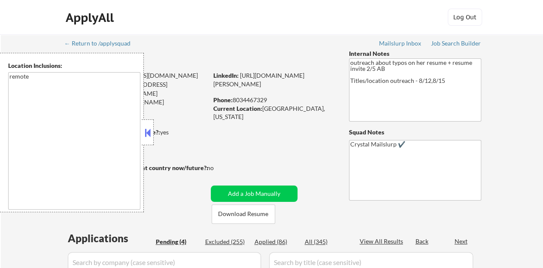
select select ""pending""
click at [153, 129] on div at bounding box center [148, 132] width 12 height 26
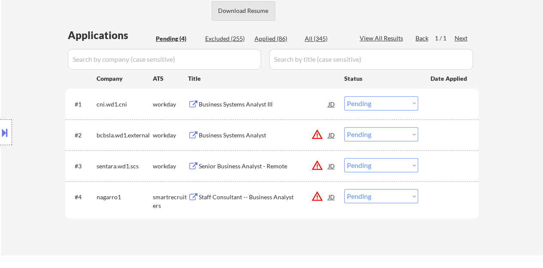
scroll to position [215, 0]
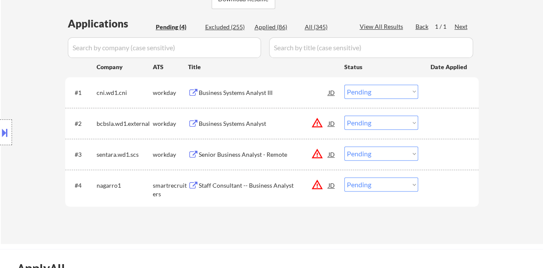
click at [239, 87] on div "Business Systems Analyst III" at bounding box center [264, 92] width 130 height 15
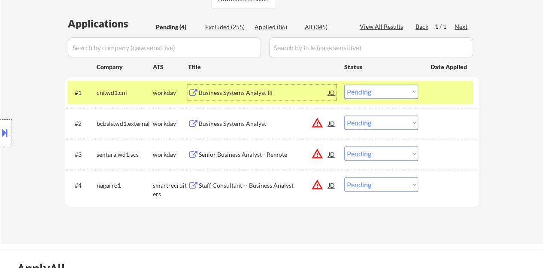
click at [454, 101] on div "#1 cni.wd1.cni workday Business Systems Analyst III JD Choose an option... Pend…" at bounding box center [270, 92] width 405 height 23
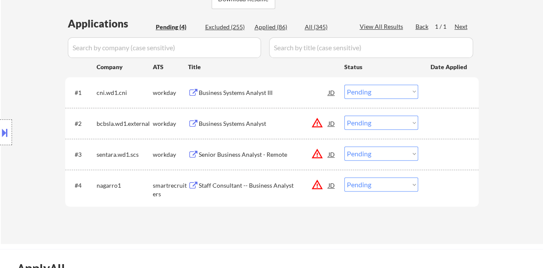
click at [221, 119] on div "Business Systems Analyst" at bounding box center [264, 123] width 130 height 9
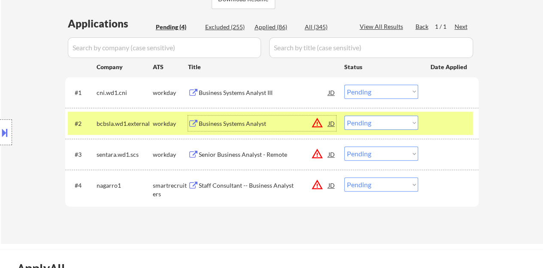
click at [373, 122] on select "Choose an option... Pending Applied Excluded (Questions) Excluded (Expired) Exc…" at bounding box center [381, 122] width 74 height 14
click at [344, 115] on select "Choose an option... Pending Applied Excluded (Questions) Excluded (Expired) Exc…" at bounding box center [381, 122] width 74 height 14
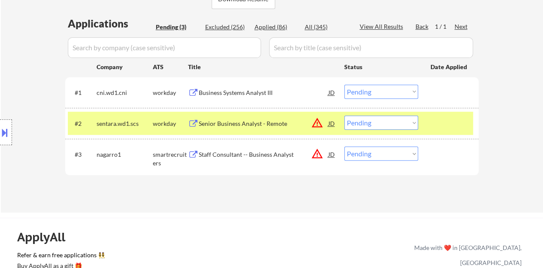
click at [239, 121] on div "Senior Business Analyst - Remote" at bounding box center [264, 123] width 130 height 9
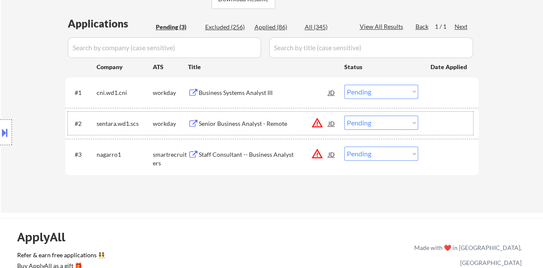
click at [436, 117] on div at bounding box center [450, 122] width 38 height 15
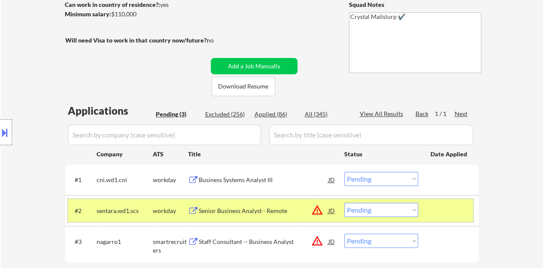
scroll to position [172, 0]
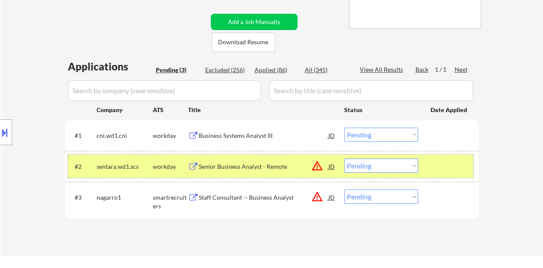
click at [367, 167] on select "Choose an option... Pending Applied Excluded (Questions) Excluded (Expired) Exc…" at bounding box center [381, 165] width 74 height 14
click at [344, 158] on select "Choose an option... Pending Applied Excluded (Questions) Excluded (Expired) Exc…" at bounding box center [381, 165] width 74 height 14
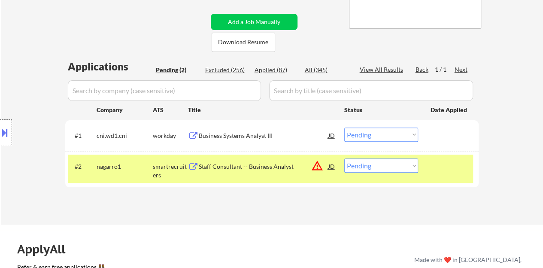
click at [434, 170] on div at bounding box center [450, 165] width 38 height 15
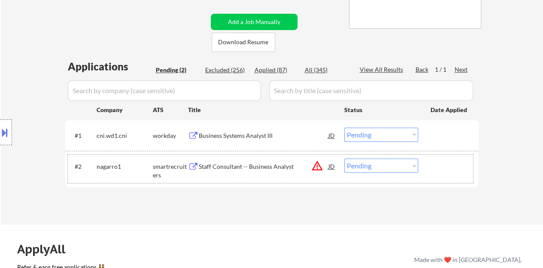
click at [234, 137] on div "Business Systems Analyst III" at bounding box center [264, 135] width 130 height 9
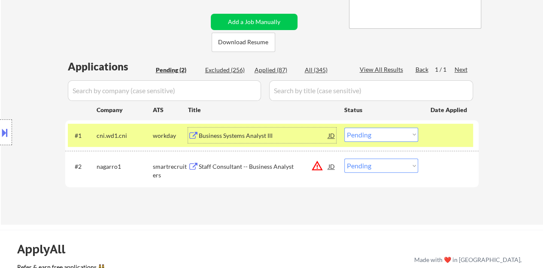
click at [444, 131] on div at bounding box center [450, 134] width 38 height 15
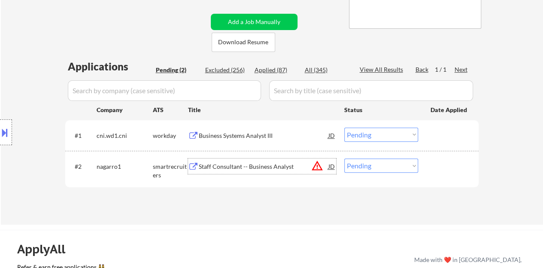
click at [272, 161] on div "Staff Consultant -- Business Analyst" at bounding box center [264, 165] width 130 height 15
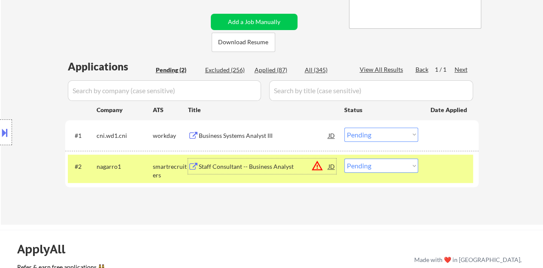
click at [380, 168] on select "Choose an option... Pending Applied Excluded (Questions) Excluded (Expired) Exc…" at bounding box center [381, 165] width 74 height 14
select select ""excluded__bad_match_""
click at [344, 158] on select "Choose an option... Pending Applied Excluded (Questions) Excluded (Expired) Exc…" at bounding box center [381, 165] width 74 height 14
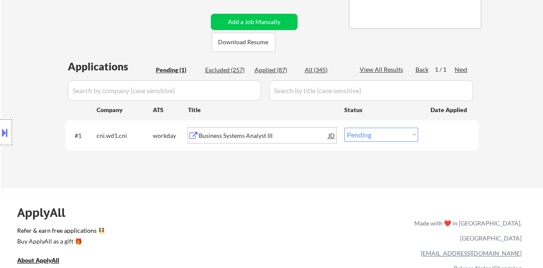
click at [243, 134] on div "Business Systems Analyst III" at bounding box center [264, 135] width 130 height 9
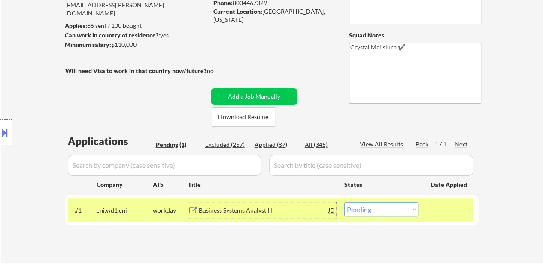
scroll to position [86, 0]
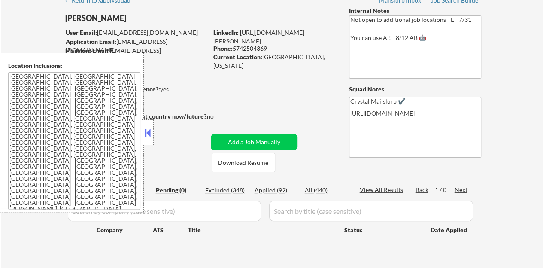
scroll to position [43, 0]
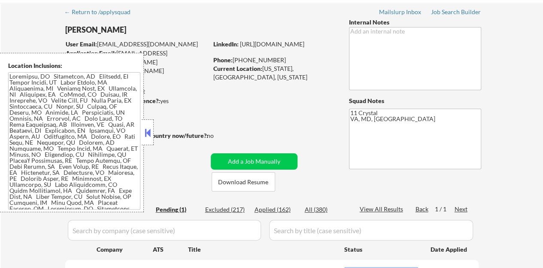
scroll to position [43, 0]
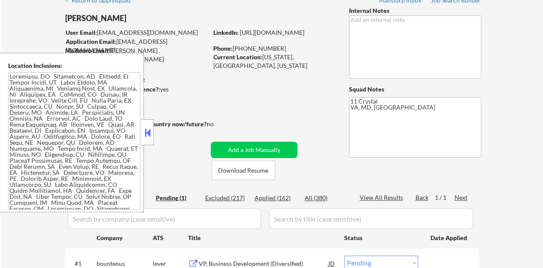
click at [149, 132] on button at bounding box center [147, 132] width 9 height 13
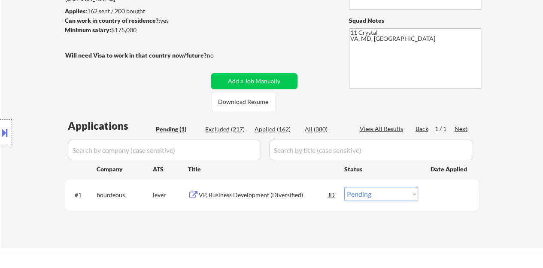
scroll to position [129, 0]
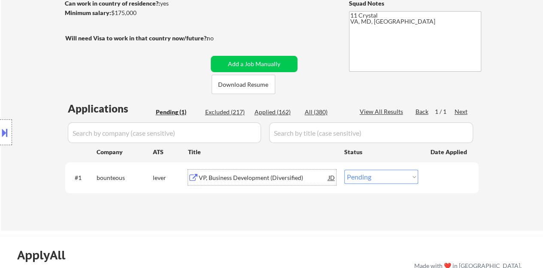
click at [247, 175] on div "VP, Business Development (Diversified)" at bounding box center [264, 177] width 130 height 9
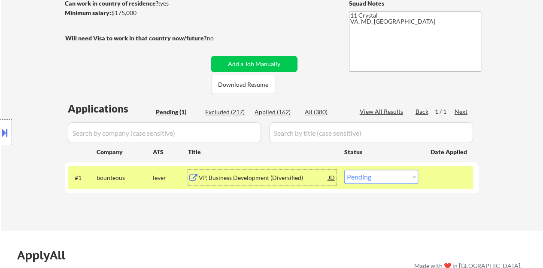
click at [385, 179] on select "Choose an option... Pending Applied Excluded (Questions) Excluded (Expired) Exc…" at bounding box center [381, 177] width 74 height 14
select select ""applied""
click at [344, 170] on select "Choose an option... Pending Applied Excluded (Questions) Excluded (Expired) Exc…" at bounding box center [381, 177] width 74 height 14
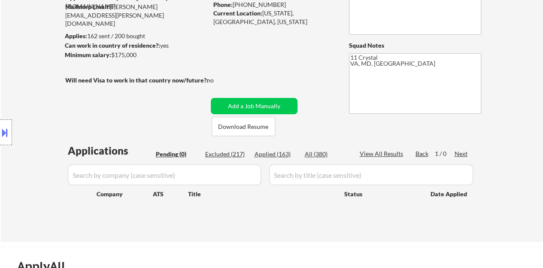
scroll to position [86, 0]
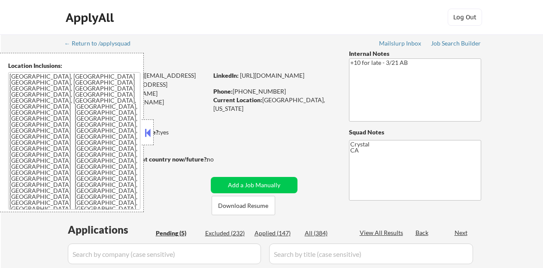
select select ""pending""
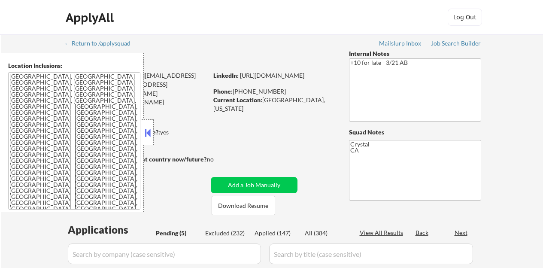
click at [151, 137] on button at bounding box center [147, 132] width 9 height 13
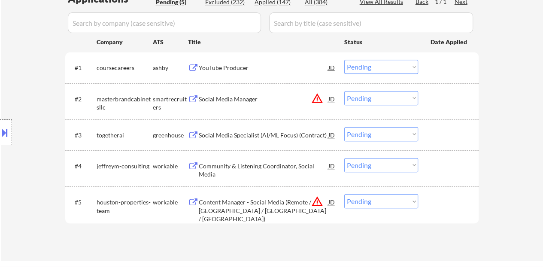
scroll to position [215, 0]
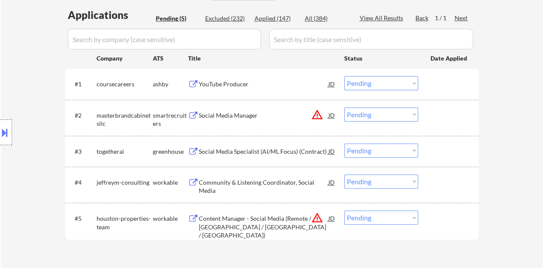
click at [220, 87] on div "YouTube Producer" at bounding box center [264, 84] width 130 height 9
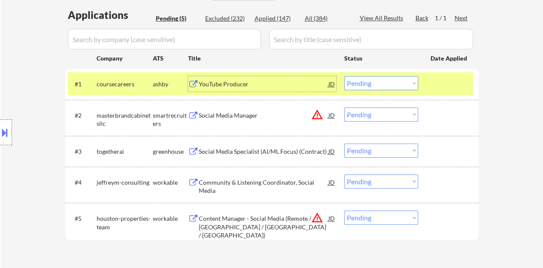
click at [382, 86] on select "Choose an option... Pending Applied Excluded (Questions) Excluded (Expired) Exc…" at bounding box center [381, 83] width 74 height 14
click at [344, 76] on select "Choose an option... Pending Applied Excluded (Questions) Excluded (Expired) Exc…" at bounding box center [381, 83] width 74 height 14
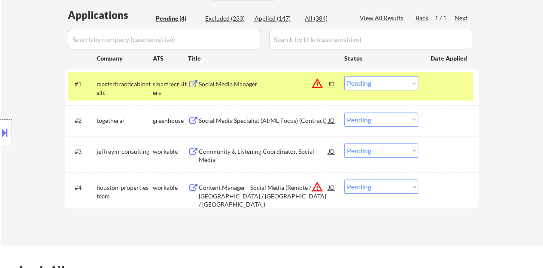
click at [446, 88] on div at bounding box center [450, 83] width 38 height 15
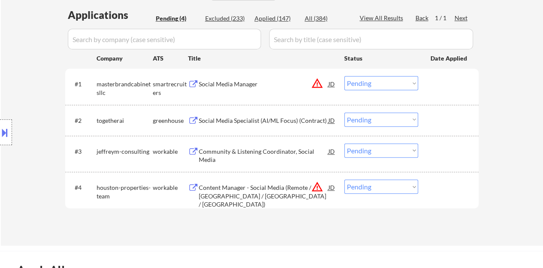
click at [222, 92] on div "#1 masterbrandcabinetsllc smartrecruiters Social Media Manager JD warning_amber…" at bounding box center [270, 86] width 405 height 28
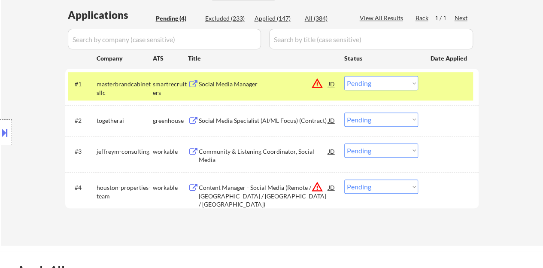
click at [331, 85] on div "JD" at bounding box center [332, 83] width 9 height 15
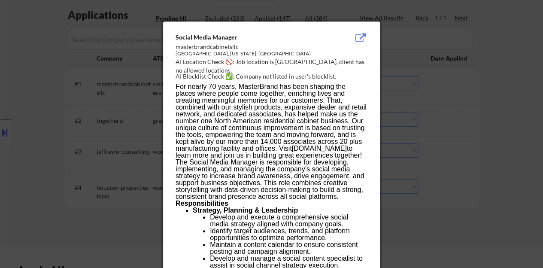
click at [115, 158] on div at bounding box center [271, 134] width 543 height 268
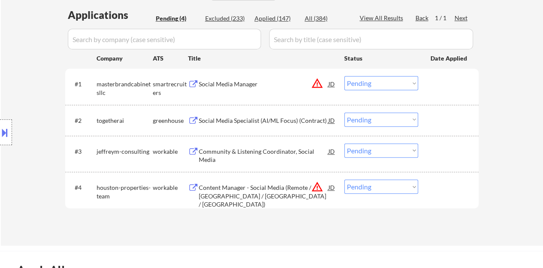
click at [0, 131] on button at bounding box center [4, 132] width 9 height 14
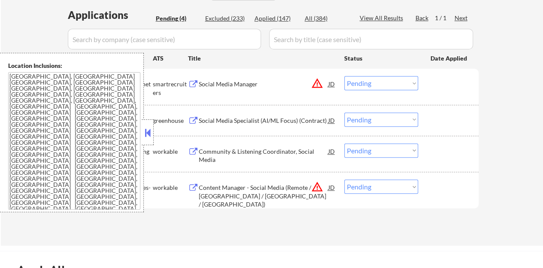
click at [146, 133] on button at bounding box center [147, 132] width 9 height 13
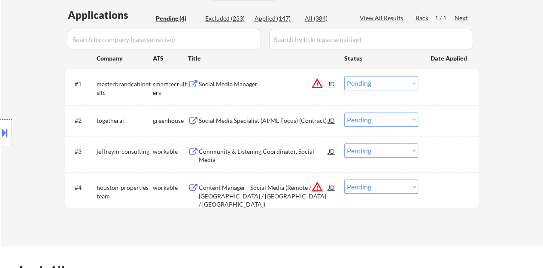
click at [209, 83] on div "Social Media Manager" at bounding box center [264, 84] width 130 height 9
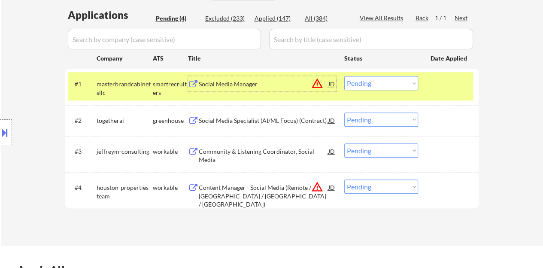
click at [411, 81] on select "Choose an option... Pending Applied Excluded (Questions) Excluded (Expired) Exc…" at bounding box center [381, 83] width 74 height 14
click at [344, 76] on select "Choose an option... Pending Applied Excluded (Questions) Excluded (Expired) Exc…" at bounding box center [381, 83] width 74 height 14
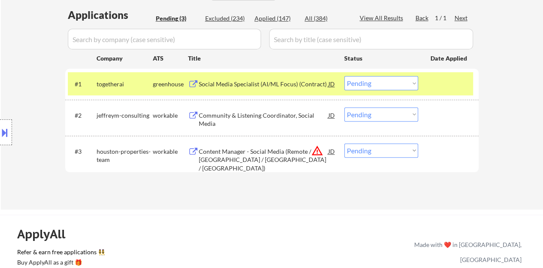
click at [316, 85] on div "Social Media Specialist (AI/ML Focus) (Contract)" at bounding box center [264, 84] width 130 height 9
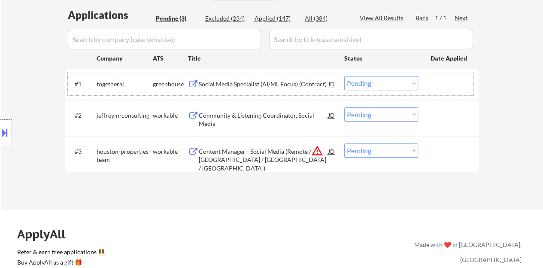
click at [440, 87] on div at bounding box center [450, 83] width 38 height 15
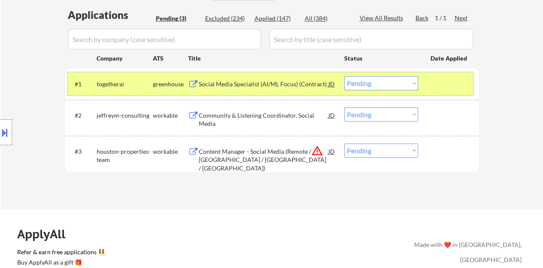
click at [367, 85] on select "Choose an option... Pending Applied Excluded (Questions) Excluded (Expired) Exc…" at bounding box center [381, 83] width 74 height 14
click at [344, 76] on select "Choose an option... Pending Applied Excluded (Questions) Excluded (Expired) Exc…" at bounding box center [381, 83] width 74 height 14
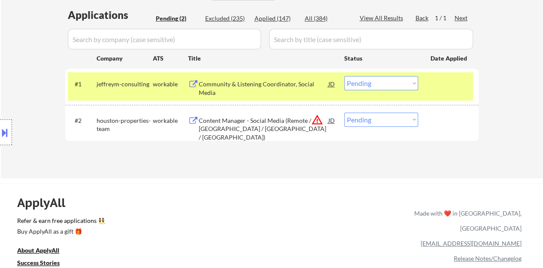
click at [290, 83] on div "Community & Listening Coordinator, Social Media" at bounding box center [264, 88] width 130 height 17
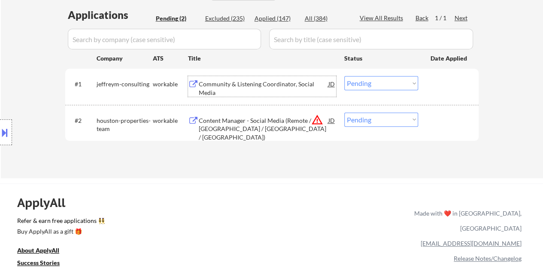
click at [448, 94] on div "#1 jeffreym-consulting workable Community & Listening Coordinator, Social Media…" at bounding box center [270, 86] width 405 height 28
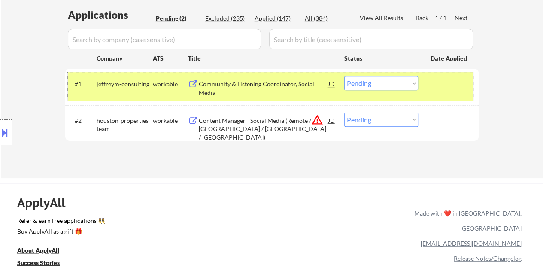
click at [373, 78] on select "Choose an option... Pending Applied Excluded (Questions) Excluded (Expired) Exc…" at bounding box center [381, 83] width 74 height 14
click at [344, 76] on select "Choose an option... Pending Applied Excluded (Questions) Excluded (Expired) Exc…" at bounding box center [381, 83] width 74 height 14
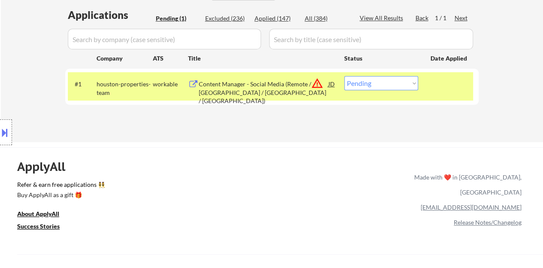
click at [267, 79] on div "Content Manager - Social Media (Remote / Houston / Philippines / Metro Manila)" at bounding box center [264, 86] width 130 height 21
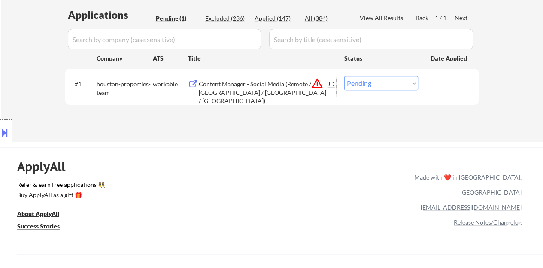
click at [362, 85] on select "Choose an option... Pending Applied Excluded (Questions) Excluded (Expired) Exc…" at bounding box center [381, 83] width 74 height 14
select select ""excluded__bad_match_""
click at [344, 76] on select "Choose an option... Pending Applied Excluded (Questions) Excluded (Expired) Exc…" at bounding box center [381, 83] width 74 height 14
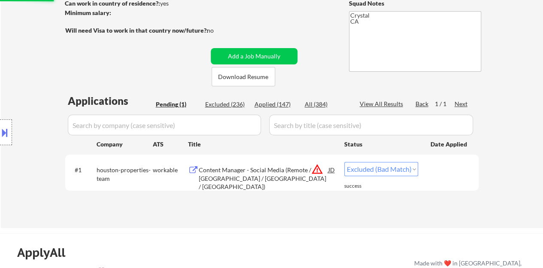
scroll to position [86, 0]
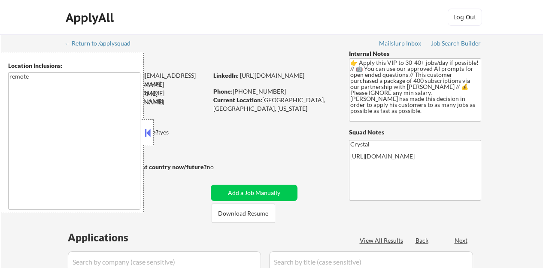
click at [149, 134] on button at bounding box center [147, 132] width 9 height 13
select select ""pending""
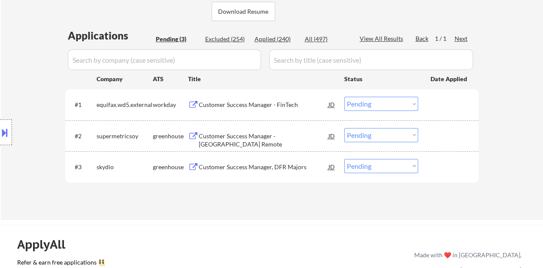
scroll to position [215, 0]
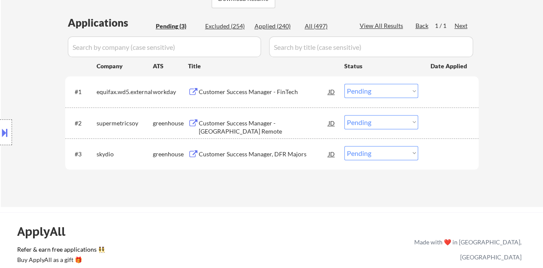
click at [222, 122] on div "Customer Success Manager - US Remote" at bounding box center [264, 127] width 130 height 17
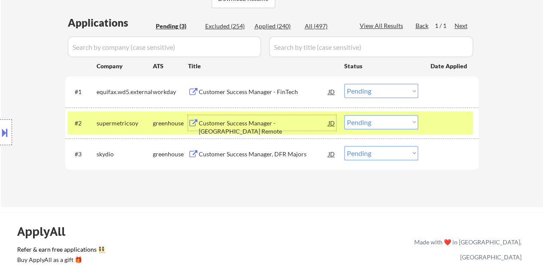
click at [380, 123] on select "Choose an option... Pending Applied Excluded (Questions) Excluded (Expired) Exc…" at bounding box center [381, 122] width 74 height 14
click at [344, 115] on select "Choose an option... Pending Applied Excluded (Questions) Excluded (Expired) Exc…" at bounding box center [381, 122] width 74 height 14
select select ""pending""
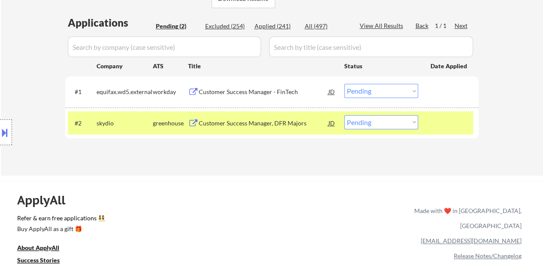
click at [232, 124] on div "Customer Success Manager, DFR Majors" at bounding box center [264, 123] width 130 height 9
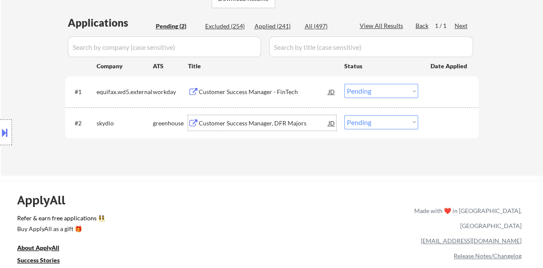
click at [292, 91] on div "Customer Success Manager - FinTech" at bounding box center [264, 92] width 130 height 9
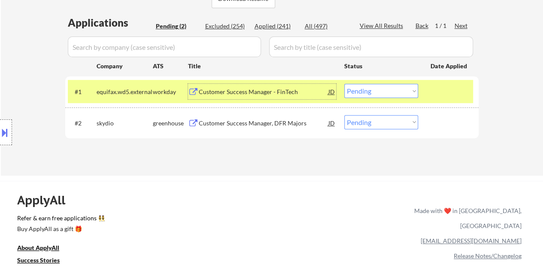
click at [387, 88] on select "Choose an option... Pending Applied Excluded (Questions) Excluded (Expired) Exc…" at bounding box center [381, 91] width 74 height 14
click at [344, 84] on select "Choose an option... Pending Applied Excluded (Questions) Excluded (Expired) Exc…" at bounding box center [381, 91] width 74 height 14
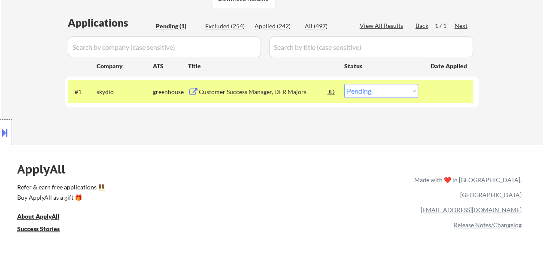
click at [270, 96] on div "Customer Success Manager, DFR Majors" at bounding box center [264, 92] width 130 height 9
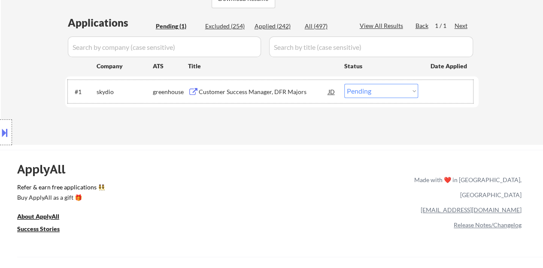
click at [437, 80] on div "#1 skydio greenhouse Customer Success Manager, DFR Majors JD Choose an option..…" at bounding box center [270, 91] width 405 height 23
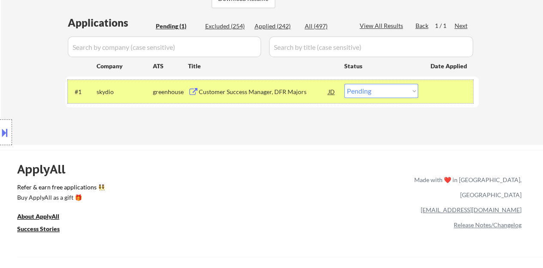
click at [0, 130] on button at bounding box center [4, 132] width 9 height 14
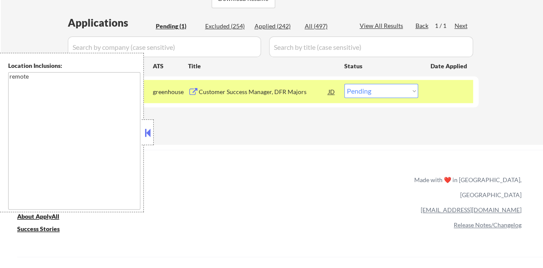
click at [149, 135] on button at bounding box center [147, 132] width 9 height 13
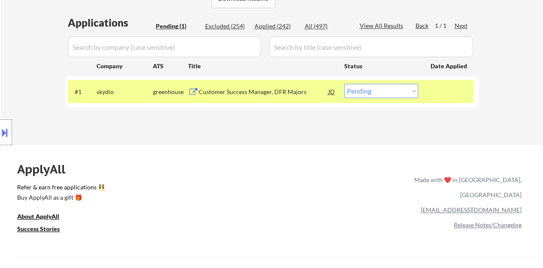
click at [374, 92] on select "Choose an option... Pending Applied Excluded (Questions) Excluded (Expired) Exc…" at bounding box center [381, 91] width 74 height 14
click at [385, 86] on select "Choose an option... Pending Applied Excluded (Questions) Excluded (Expired) Exc…" at bounding box center [381, 91] width 74 height 14
click at [379, 94] on select "Choose an option... Pending Applied Excluded (Questions) Excluded (Expired) Exc…" at bounding box center [381, 91] width 74 height 14
select select ""excluded__bad_match_""
click at [344, 84] on select "Choose an option... Pending Applied Excluded (Questions) Excluded (Expired) Exc…" at bounding box center [381, 91] width 74 height 14
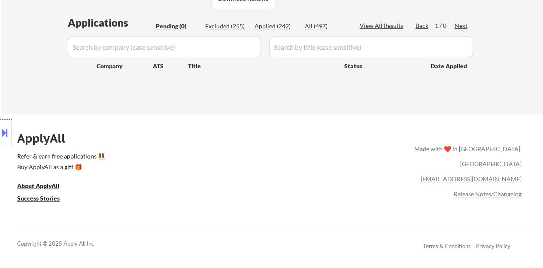
click at [286, 83] on div "Applications Pending (0) Excluded (255) Applied (242) All (497) View All Result…" at bounding box center [271, 56] width 413 height 82
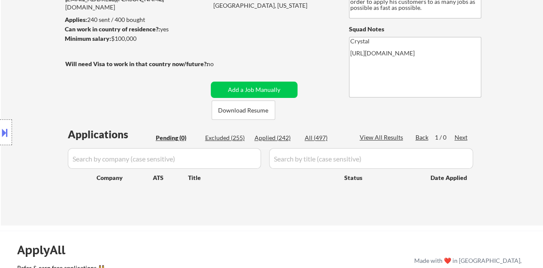
scroll to position [86, 0]
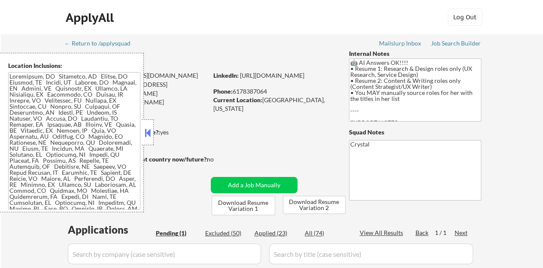
scroll to position [43, 0]
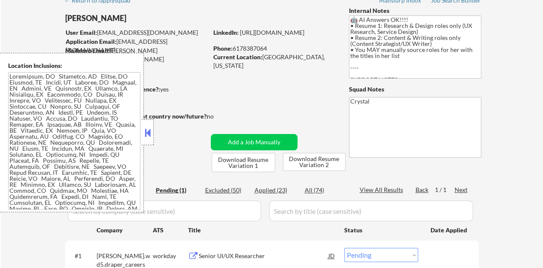
click at [150, 136] on button at bounding box center [147, 132] width 9 height 13
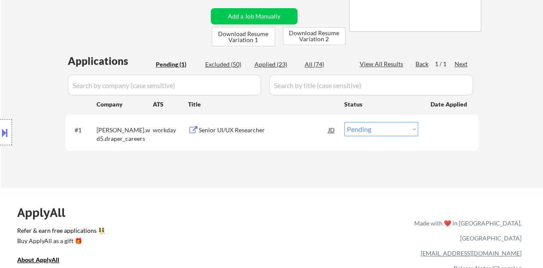
scroll to position [172, 0]
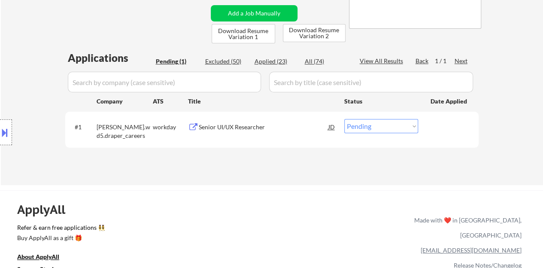
click at [240, 130] on div "Senior UI/UX Researcher" at bounding box center [264, 127] width 130 height 9
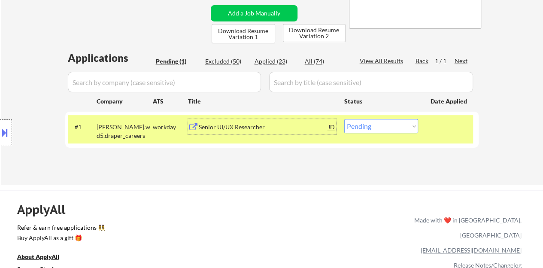
click at [355, 125] on select "Choose an option... Pending Applied Excluded (Questions) Excluded (Expired) Exc…" at bounding box center [381, 126] width 74 height 14
select select ""applied""
click at [344, 119] on select "Choose an option... Pending Applied Excluded (Questions) Excluded (Expired) Exc…" at bounding box center [381, 126] width 74 height 14
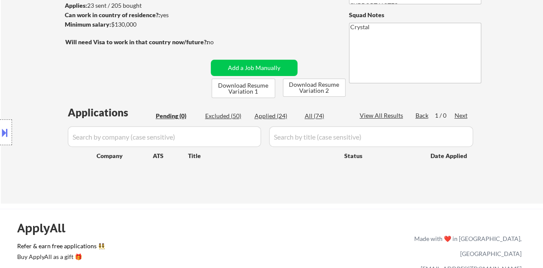
scroll to position [86, 0]
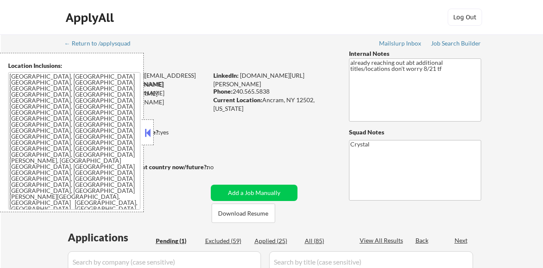
click at [146, 137] on button at bounding box center [147, 132] width 9 height 13
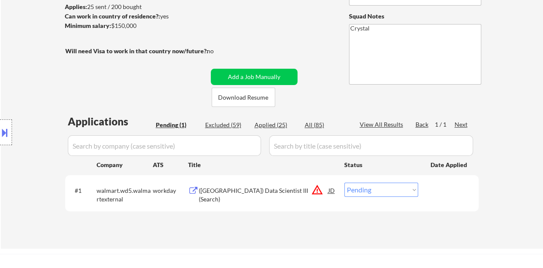
scroll to position [129, 0]
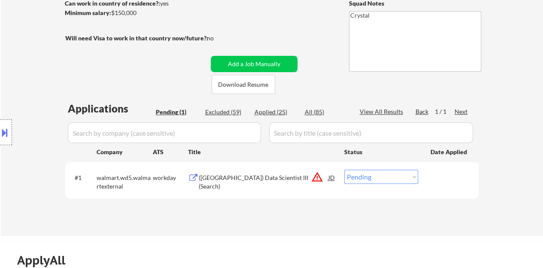
click at [270, 177] on div "([GEOGRAPHIC_DATA]) Data Scientist III (Search)" at bounding box center [264, 181] width 130 height 17
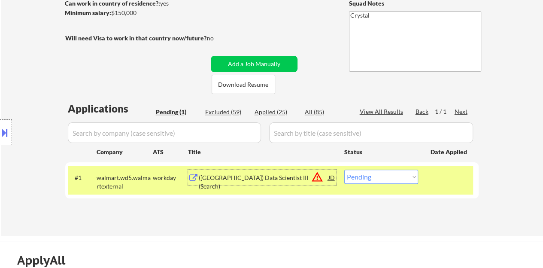
click at [393, 176] on select "Choose an option... Pending Applied Excluded (Questions) Excluded (Expired) Exc…" at bounding box center [381, 177] width 74 height 14
click at [399, 177] on select "Choose an option... Pending Applied Excluded (Questions) Excluded (Expired) Exc…" at bounding box center [381, 177] width 74 height 14
select select ""excluded__bad_match_""
click at [344, 170] on select "Choose an option... Pending Applied Excluded (Questions) Excluded (Expired) Exc…" at bounding box center [381, 177] width 74 height 14
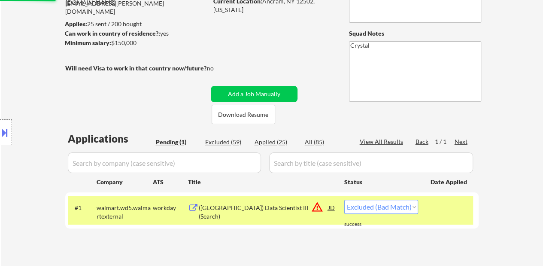
scroll to position [86, 0]
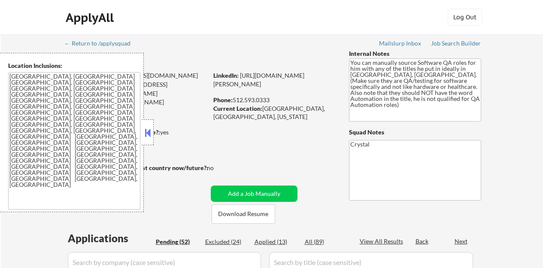
select select ""pending""
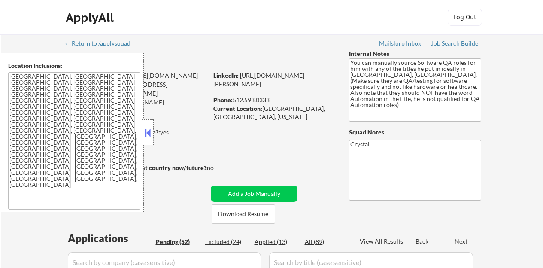
select select ""pending""
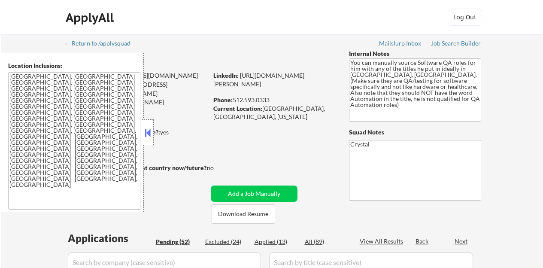
select select ""pending""
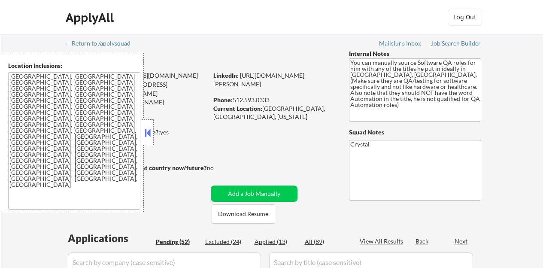
select select ""pending""
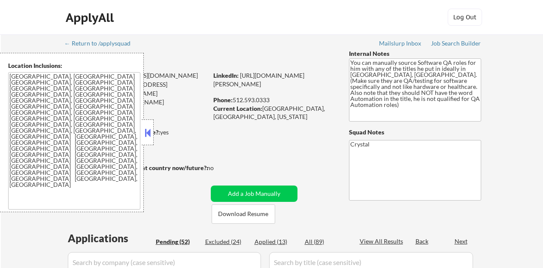
select select ""pending""
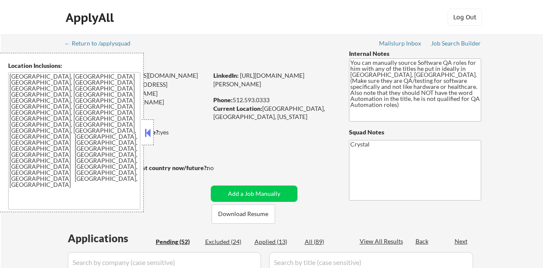
select select ""pending""
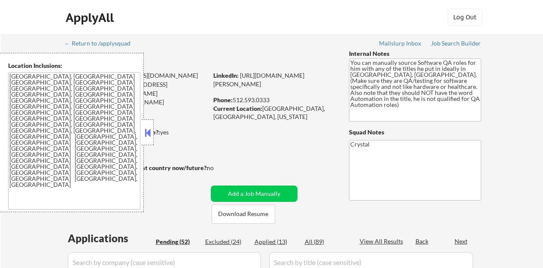
select select ""pending""
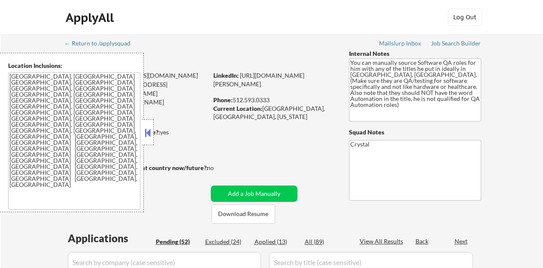
select select ""pending""
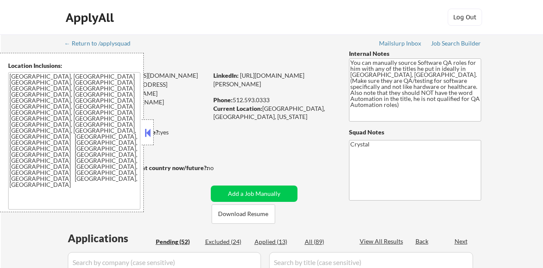
select select ""pending""
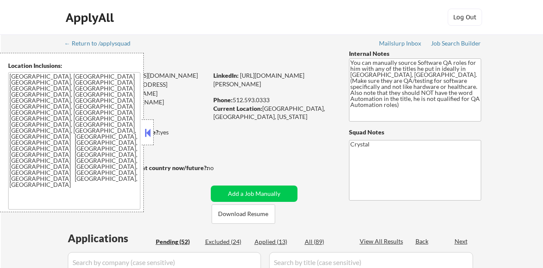
select select ""pending""
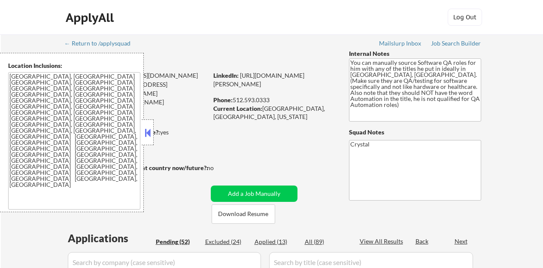
select select ""pending""
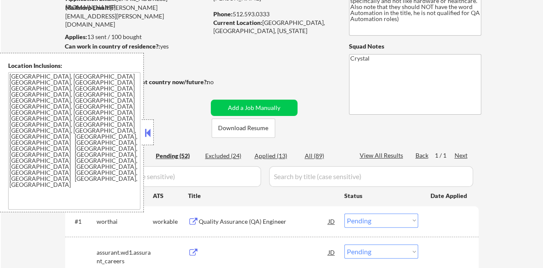
scroll to position [86, 0]
drag, startPoint x: 0, startPoint y: 0, endPoint x: 144, endPoint y: 130, distance: 193.9
click at [145, 130] on button at bounding box center [147, 132] width 9 height 13
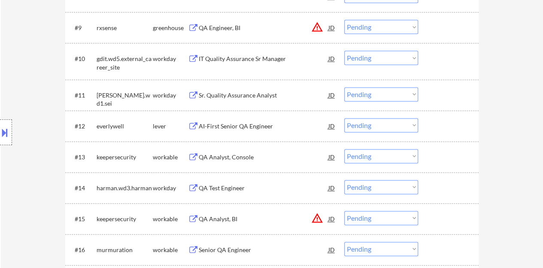
scroll to position [558, 0]
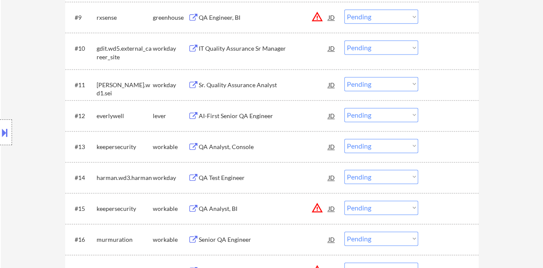
click at [249, 87] on div "Sr. Quality Assurance Analyst" at bounding box center [264, 85] width 130 height 9
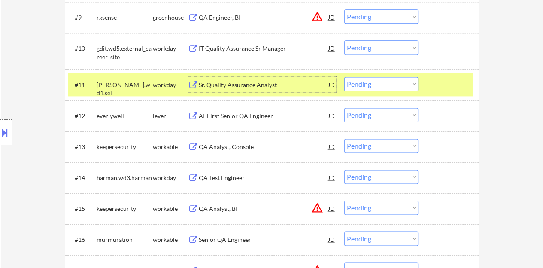
click at [373, 87] on select "Choose an option... Pending Applied Excluded (Questions) Excluded (Expired) Exc…" at bounding box center [381, 84] width 74 height 14
click at [344, 77] on select "Choose an option... Pending Applied Excluded (Questions) Excluded (Expired) Exc…" at bounding box center [381, 84] width 74 height 14
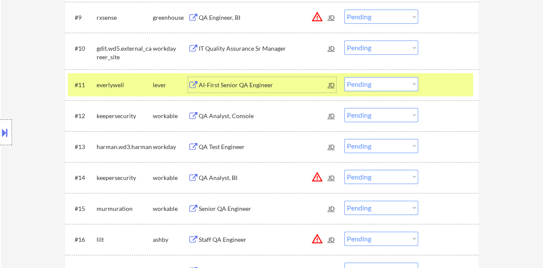
click at [249, 88] on div "AI-First Senior QA Engineer" at bounding box center [264, 85] width 130 height 9
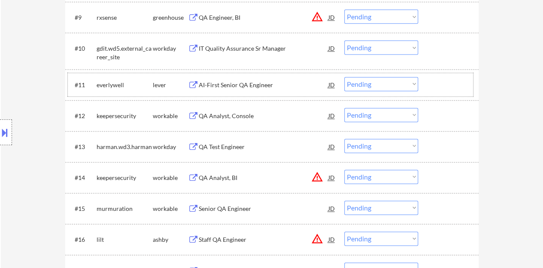
click at [438, 86] on div at bounding box center [450, 84] width 38 height 15
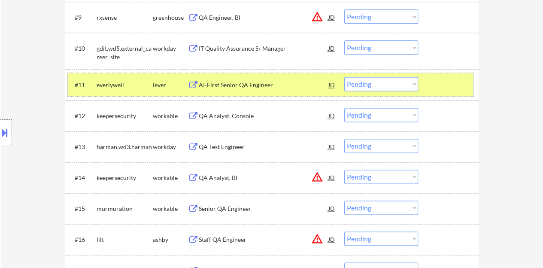
click at [370, 82] on select "Choose an option... Pending Applied Excluded (Questions) Excluded (Expired) Exc…" at bounding box center [381, 84] width 74 height 14
click at [344, 77] on select "Choose an option... Pending Applied Excluded (Questions) Excluded (Expired) Exc…" at bounding box center [381, 84] width 74 height 14
select select ""pending""
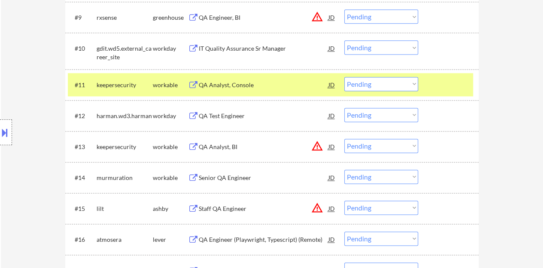
click at [449, 93] on div "#11 keepersecurity workable QA Analyst, Console JD Choose an option... Pending …" at bounding box center [270, 84] width 405 height 23
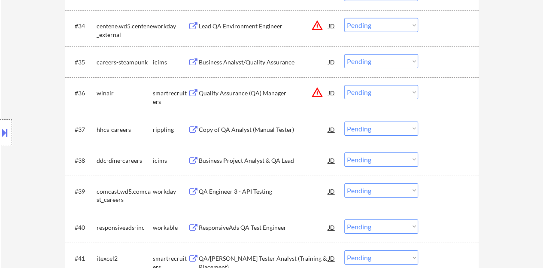
scroll to position [1374, 0]
click at [215, 129] on div "Copy of QA Analyst (Manual Tester)" at bounding box center [264, 129] width 130 height 9
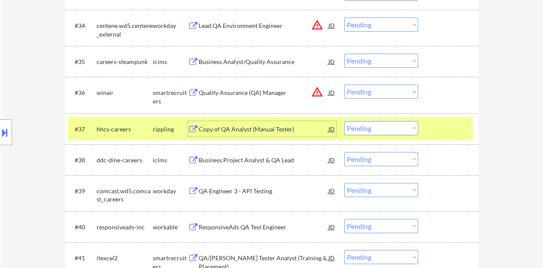
click at [370, 128] on select "Choose an option... Pending Applied Excluded (Questions) Excluded (Expired) Exc…" at bounding box center [381, 128] width 74 height 14
click at [344, 121] on select "Choose an option... Pending Applied Excluded (Questions) Excluded (Expired) Exc…" at bounding box center [381, 128] width 74 height 14
select select ""pending""
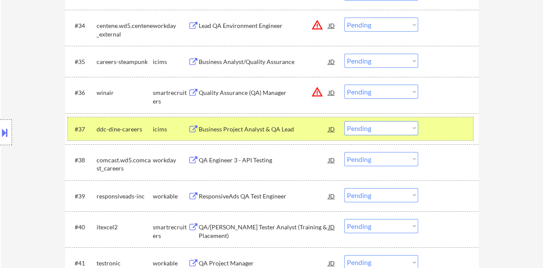
click at [431, 129] on div at bounding box center [450, 128] width 38 height 15
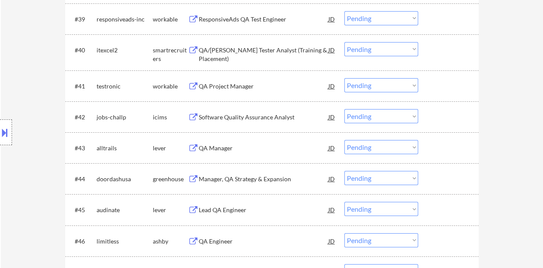
scroll to position [1588, 0]
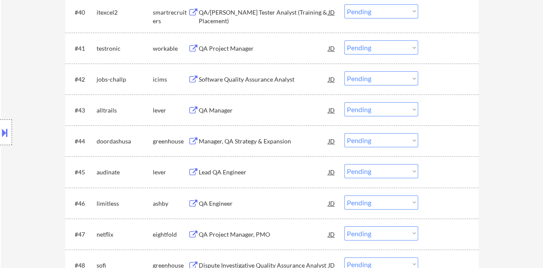
click at [246, 141] on div "Manager, QA Strategy & Expansion" at bounding box center [264, 141] width 130 height 9
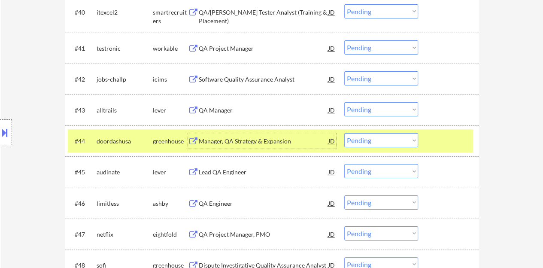
click at [379, 138] on select "Choose an option... Pending Applied Excluded (Questions) Excluded (Expired) Exc…" at bounding box center [381, 140] width 74 height 14
click at [344, 133] on select "Choose an option... Pending Applied Excluded (Questions) Excluded (Expired) Exc…" at bounding box center [381, 140] width 74 height 14
select select ""pending""
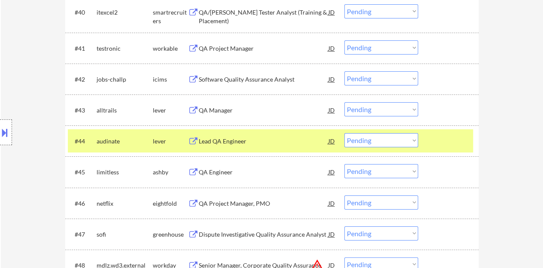
click at [443, 143] on div at bounding box center [450, 140] width 38 height 15
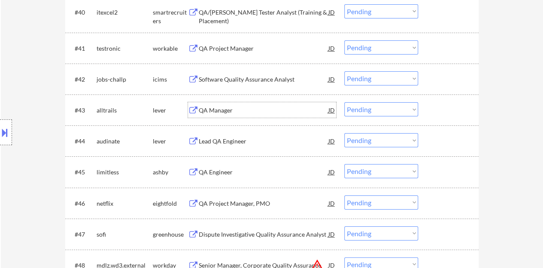
click at [223, 111] on div "QA Manager" at bounding box center [264, 110] width 130 height 9
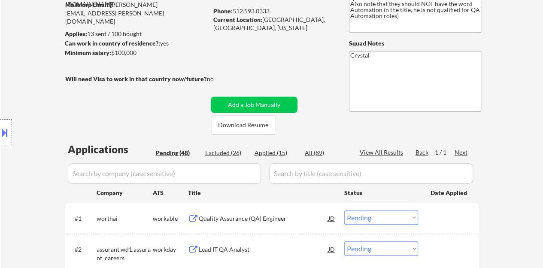
scroll to position [3, 0]
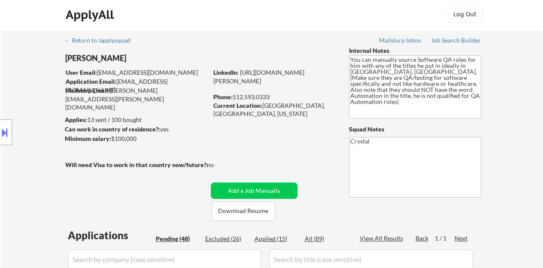
drag, startPoint x: 276, startPoint y: 79, endPoint x: 185, endPoint y: 60, distance: 92.4
click at [180, 58] on div "[PERSON_NAME]" at bounding box center [153, 58] width 176 height 11
drag, startPoint x: 270, startPoint y: 90, endPoint x: 213, endPoint y: 82, distance: 58.2
click at [213, 82] on div "LinkedIn: [URL][DOMAIN_NAME][PERSON_NAME]" at bounding box center [274, 76] width 123 height 17
copy link "[URL][DOMAIN_NAME][PERSON_NAME]"
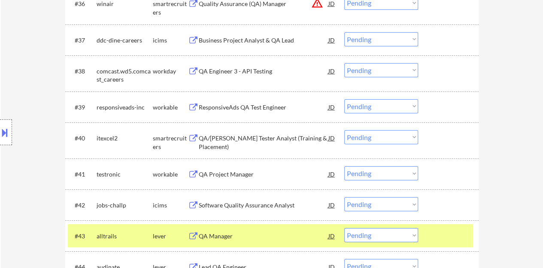
scroll to position [1591, 0]
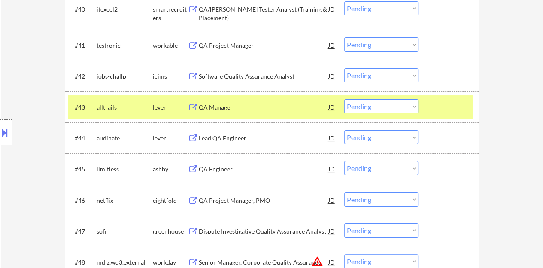
click at [376, 103] on select "Choose an option... Pending Applied Excluded (Questions) Excluded (Expired) Exc…" at bounding box center [381, 106] width 74 height 14
click at [344, 99] on select "Choose an option... Pending Applied Excluded (Questions) Excluded (Expired) Exc…" at bounding box center [381, 106] width 74 height 14
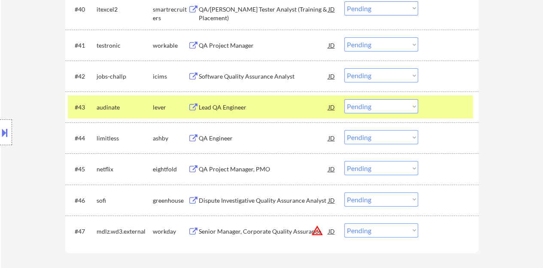
click at [232, 105] on div "Lead QA Engineer" at bounding box center [264, 107] width 130 height 9
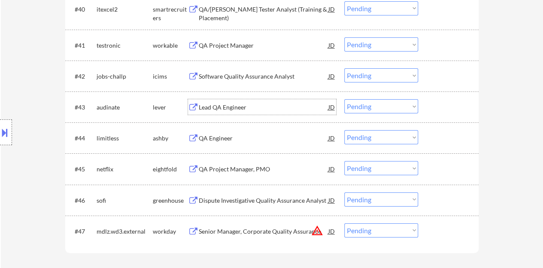
click at [434, 104] on div at bounding box center [450, 106] width 38 height 15
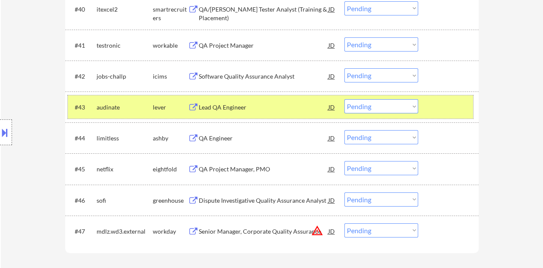
click at [367, 98] on div "#43 audinate lever Lead QA Engineer JD Choose an option... Pending Applied Excl…" at bounding box center [270, 106] width 405 height 23
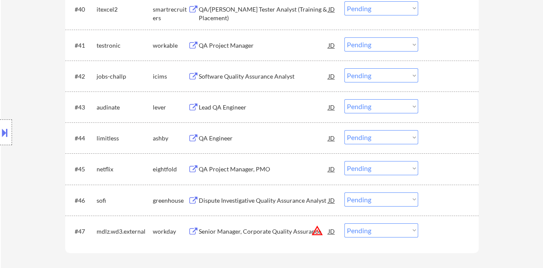
click at [368, 105] on select "Choose an option... Pending Applied Excluded (Questions) Excluded (Expired) Exc…" at bounding box center [381, 106] width 74 height 14
click at [344, 99] on select "Choose an option... Pending Applied Excluded (Questions) Excluded (Expired) Exc…" at bounding box center [381, 106] width 74 height 14
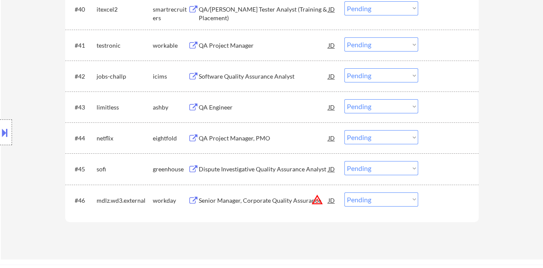
click at [219, 103] on div "QA Engineer" at bounding box center [264, 107] width 130 height 9
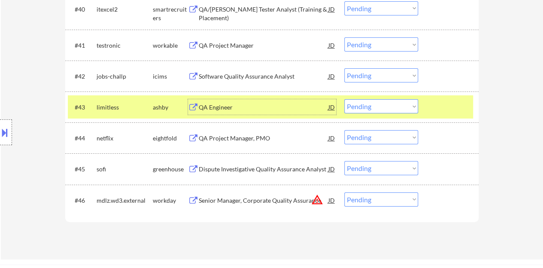
click at [368, 102] on select "Choose an option... Pending Applied Excluded (Questions) Excluded (Expired) Exc…" at bounding box center [381, 106] width 74 height 14
click at [344, 99] on select "Choose an option... Pending Applied Excluded (Questions) Excluded (Expired) Exc…" at bounding box center [381, 106] width 74 height 14
select select ""pending""
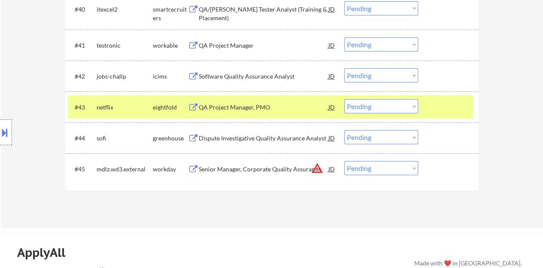
click at [449, 97] on div "#43 netflix eightfold QA Project Manager, PMO JD Choose an option... Pending Ap…" at bounding box center [270, 106] width 405 height 23
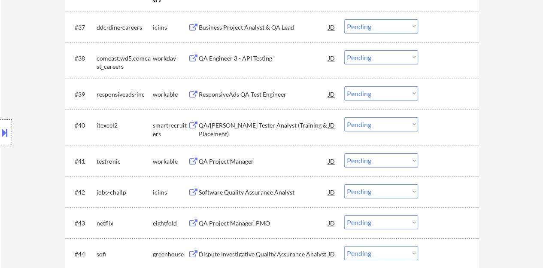
scroll to position [1462, 0]
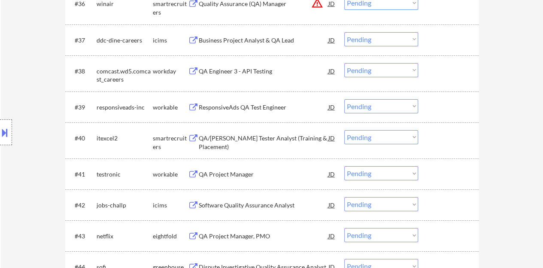
click at [260, 141] on div "QA/[PERSON_NAME] Tester Analyst (Training & Placement)" at bounding box center [264, 142] width 130 height 17
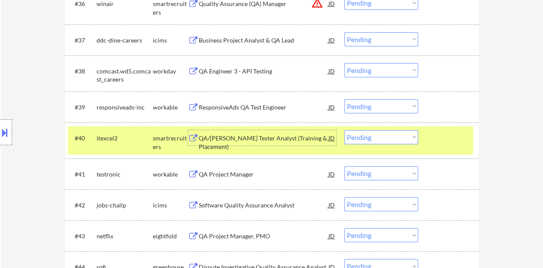
click at [375, 133] on select "Choose an option... Pending Applied Excluded (Questions) Excluded (Expired) Exc…" at bounding box center [381, 137] width 74 height 14
click at [344, 130] on select "Choose an option... Pending Applied Excluded (Questions) Excluded (Expired) Exc…" at bounding box center [381, 137] width 74 height 14
select select ""pending""
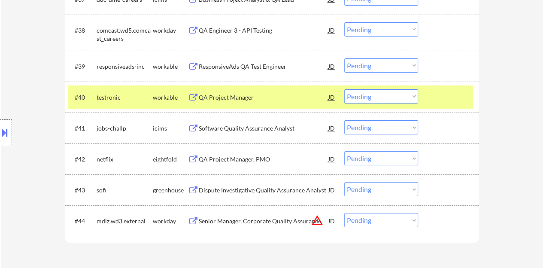
scroll to position [1505, 0]
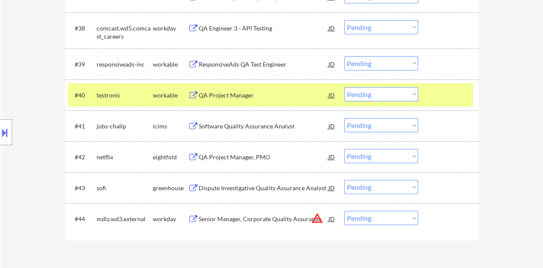
click at [445, 96] on div at bounding box center [450, 94] width 38 height 15
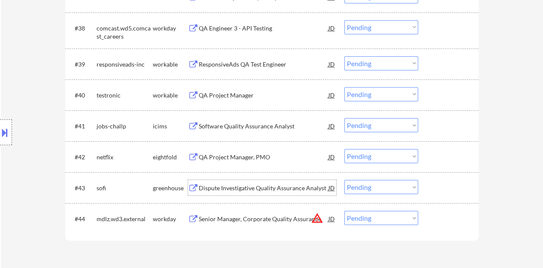
click at [288, 187] on div "Dispute Investigative Quality Assurance Analyst" at bounding box center [264, 188] width 130 height 9
